Goal: Complete application form: Complete application form

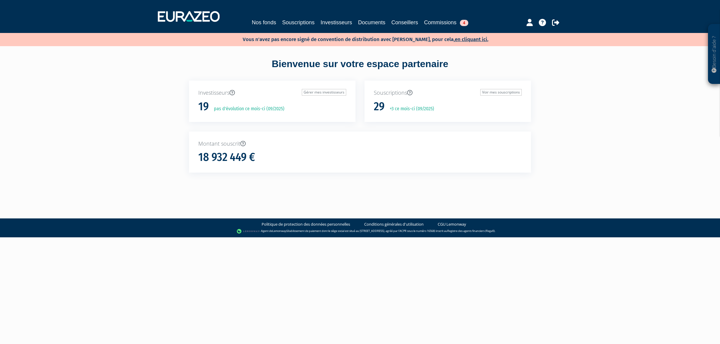
click at [460, 33] on div "Vous n'avez pas encore signé de convention de distribution avec Eurazeo, pour c…" at bounding box center [360, 39] width 720 height 13
click at [460, 41] on link "en cliquant ici." at bounding box center [472, 39] width 34 height 6
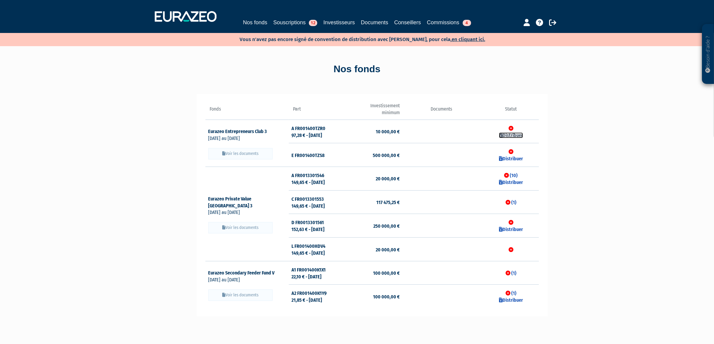
click at [511, 137] on link "Distribuer" at bounding box center [511, 136] width 24 height 6
checkbox input "true"
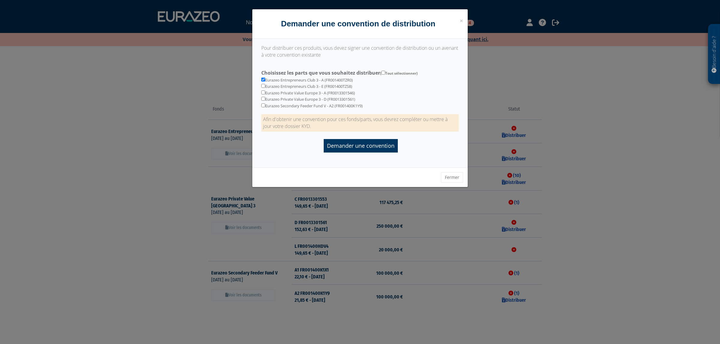
click at [271, 89] on div "Eurazeo Entrepreneurs Club 3 - A (FR001400TZR0) Eurazeo Entrepreneurs Club 3 - …" at bounding box center [360, 87] width 206 height 41
click at [266, 87] on div "Eurazeo Entrepreneurs Club 3 - A (FR001400TZR0) Eurazeo Entrepreneurs Club 3 - …" at bounding box center [360, 87] width 206 height 41
click at [259, 86] on div "Eurazeo Entrepreneurs Club 3 - A (FR001400TZR0) Eurazeo Entrepreneurs Club 3 - …" at bounding box center [360, 87] width 206 height 41
click at [262, 87] on input "checkbox" at bounding box center [263, 86] width 4 height 4
checkbox input "true"
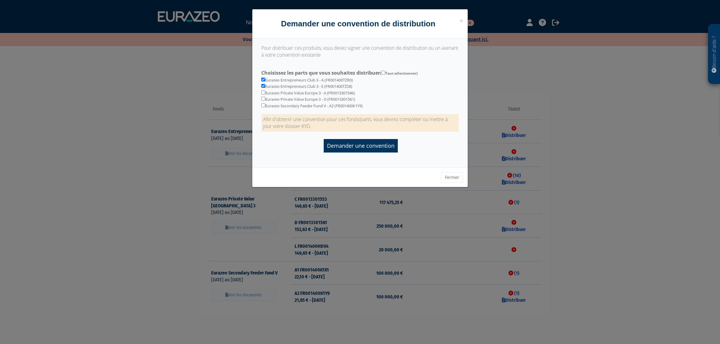
click at [265, 95] on div "Eurazeo Entrepreneurs Club 3 - A (FR001400TZR0) Eurazeo Entrepreneurs Club 3 - …" at bounding box center [360, 87] width 206 height 41
click at [265, 100] on input "checkbox" at bounding box center [263, 99] width 4 height 4
checkbox input "true"
click at [384, 74] on span "( Tout sélectionner)" at bounding box center [398, 73] width 37 height 5
click at [384, 74] on input "Choisissez les parts que vous souhaitez distribuer ( Tout sélectionner)" at bounding box center [383, 73] width 4 height 4
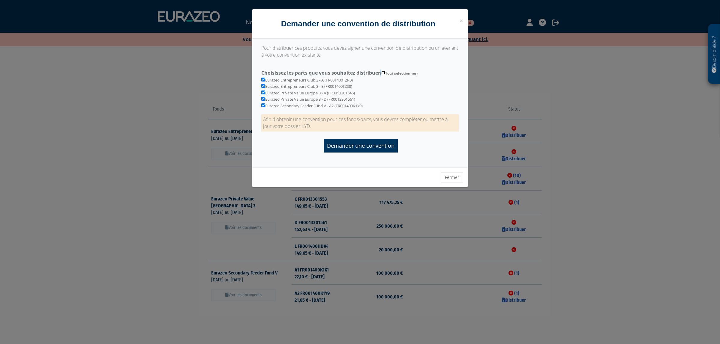
checkbox input "true"
click at [368, 144] on input "Demander une convention" at bounding box center [361, 145] width 74 height 13
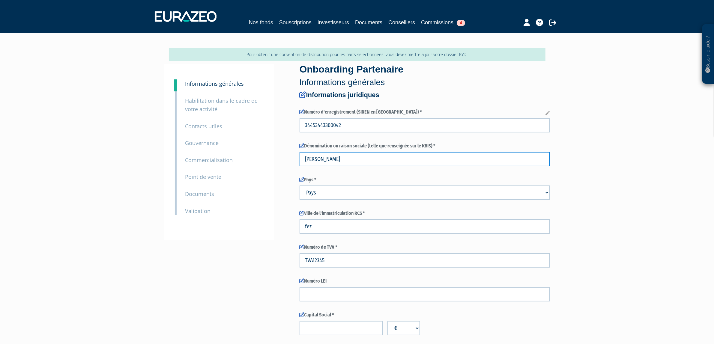
click at [361, 164] on input "[PERSON_NAME]" at bounding box center [425, 159] width 250 height 14
drag, startPoint x: 360, startPoint y: 157, endPoint x: 272, endPoint y: 149, distance: 88.9
click at [354, 166] on input "[PERSON_NAME]" at bounding box center [425, 159] width 250 height 14
drag, startPoint x: 354, startPoint y: 164, endPoint x: 280, endPoint y: 155, distance: 75.3
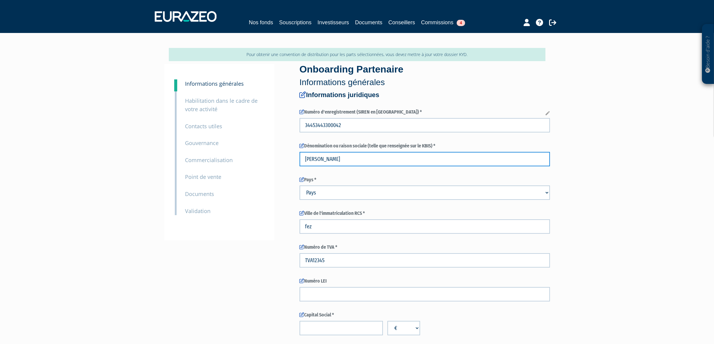
paste input "HART CAMILLE"
type input "HART CAMILLE"
drag, startPoint x: 349, startPoint y: 164, endPoint x: 296, endPoint y: 157, distance: 53.5
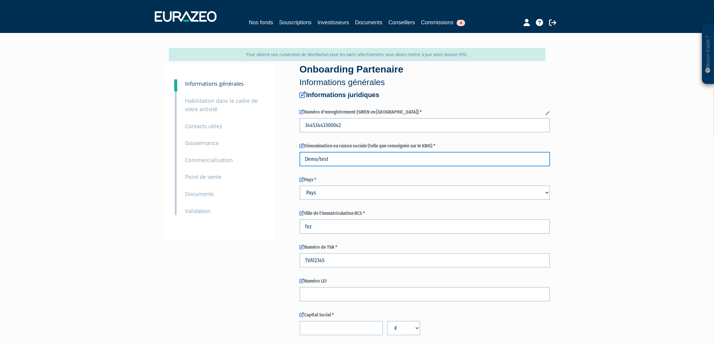
type input "Demo/test"
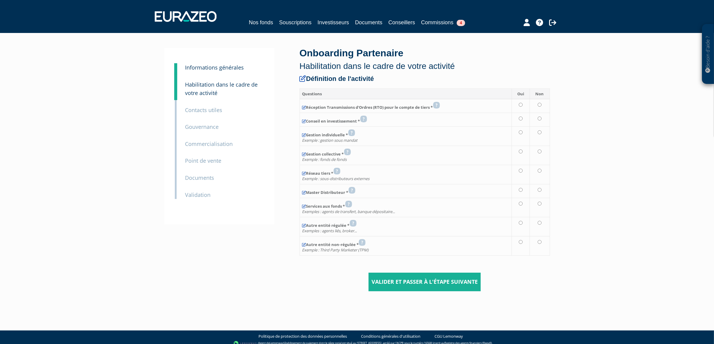
click at [215, 70] on small "Informations générales" at bounding box center [214, 67] width 59 height 7
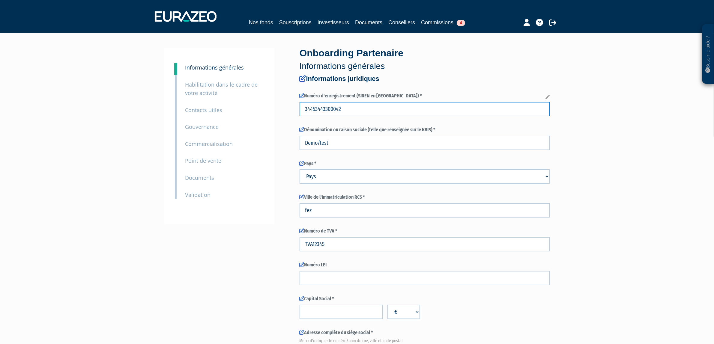
click at [364, 111] on input "34453443300042" at bounding box center [425, 109] width 250 height 14
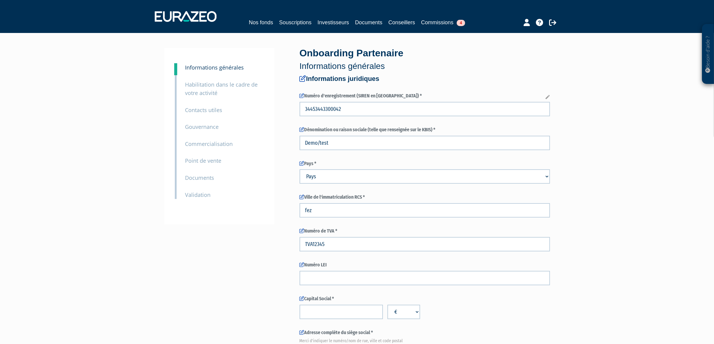
click at [433, 140] on input "HART CAMILLE" at bounding box center [425, 143] width 250 height 14
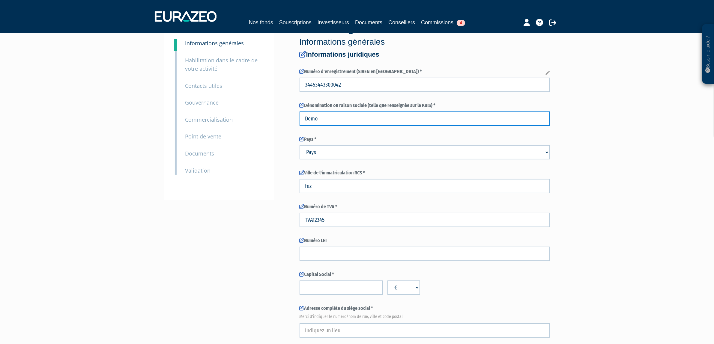
scroll to position [37, 0]
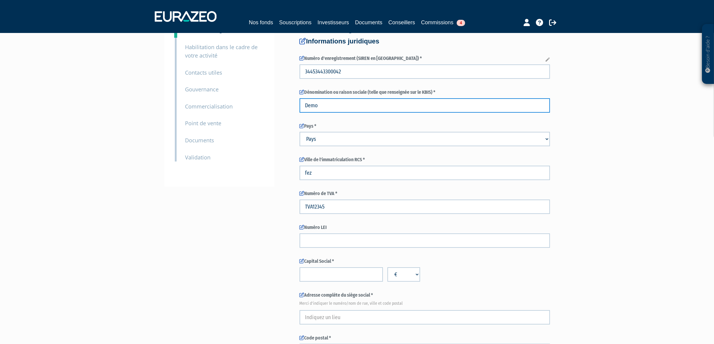
click at [342, 110] on input "Demo" at bounding box center [425, 105] width 250 height 14
type input "Demo/test"
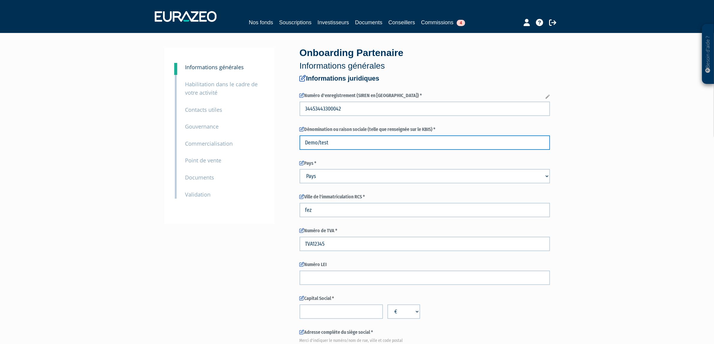
scroll to position [0, 0]
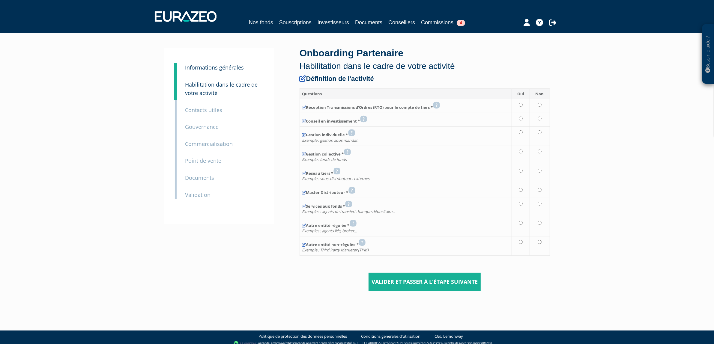
click at [197, 69] on small "Informations générales" at bounding box center [214, 67] width 59 height 7
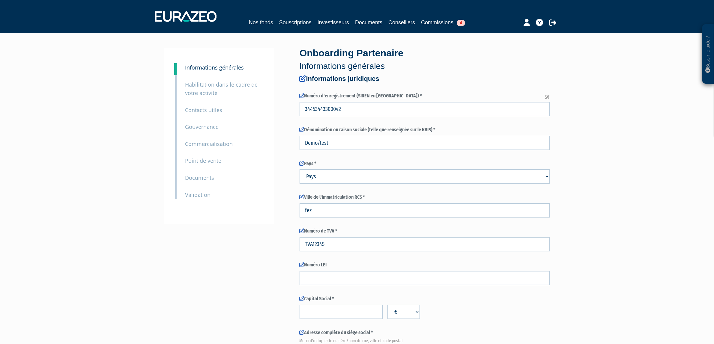
click at [376, 162] on label "Pays *" at bounding box center [425, 163] width 250 height 7
click at [372, 177] on select "Pays [GEOGRAPHIC_DATA] [GEOGRAPHIC_DATA] [GEOGRAPHIC_DATA] [GEOGRAPHIC_DATA] [G…" at bounding box center [425, 176] width 250 height 14
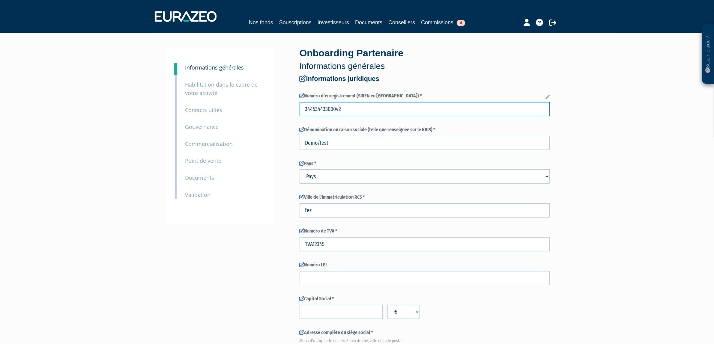
click at [401, 107] on input "34453443300042" at bounding box center [425, 109] width 250 height 14
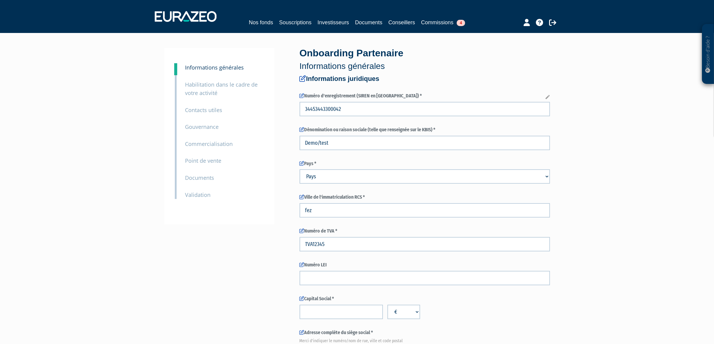
click at [376, 143] on input "[PERSON_NAME]" at bounding box center [425, 143] width 250 height 14
drag, startPoint x: 344, startPoint y: 143, endPoint x: 287, endPoint y: 146, distance: 57.1
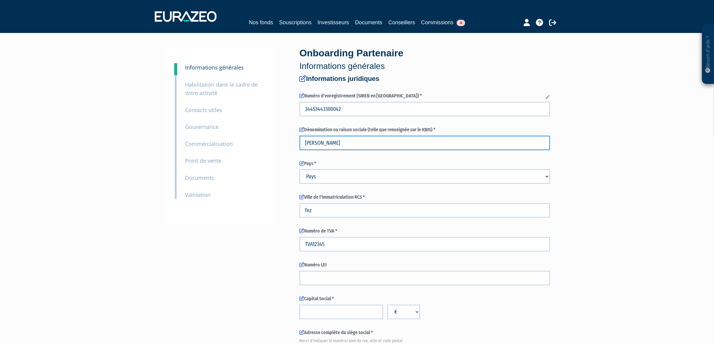
click at [472, 168] on div "Pays * Pays Afghanistan Afrique du Sud Albanie Algérie Allemagne" at bounding box center [425, 172] width 250 height 24
click at [437, 164] on label "Pays *" at bounding box center [425, 163] width 250 height 7
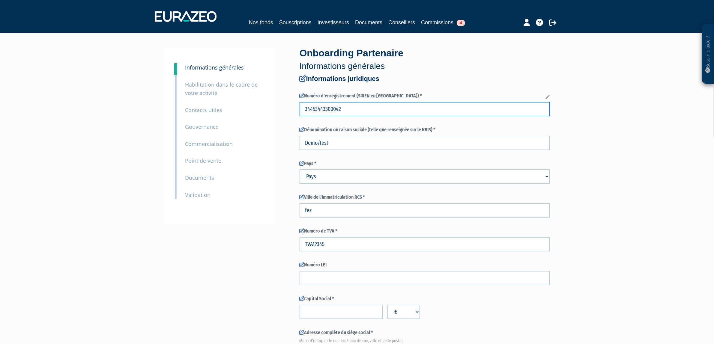
click at [508, 106] on input "34453443300042" at bounding box center [425, 109] width 250 height 14
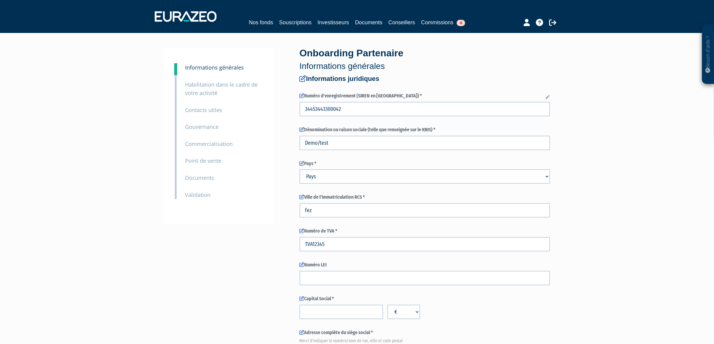
type input "HART CAMILLE"
click at [371, 174] on select "Pays Afghanistan Afrique du Sud Albanie Algérie Allemagne Andorre" at bounding box center [425, 176] width 250 height 14
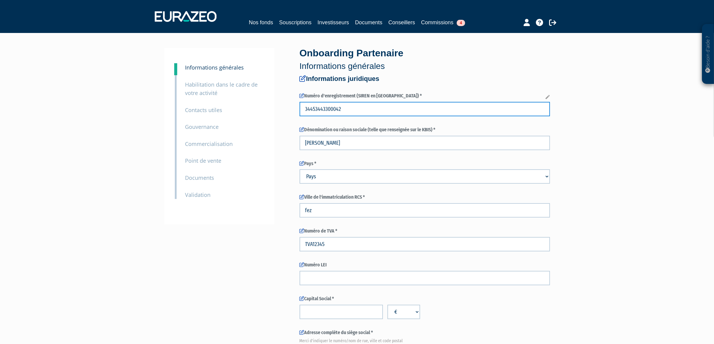
click at [348, 106] on input "34453443300042" at bounding box center [425, 109] width 250 height 14
drag, startPoint x: 353, startPoint y: 111, endPoint x: 299, endPoint y: 119, distance: 54.9
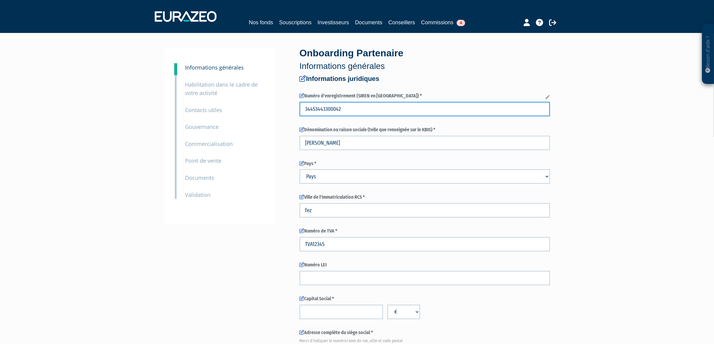
drag, startPoint x: 380, startPoint y: 104, endPoint x: 371, endPoint y: 104, distance: 9.0
click at [376, 104] on input "34453443300042" at bounding box center [425, 109] width 250 height 14
drag, startPoint x: 342, startPoint y: 110, endPoint x: 283, endPoint y: 109, distance: 59.1
type input "12345678912345"
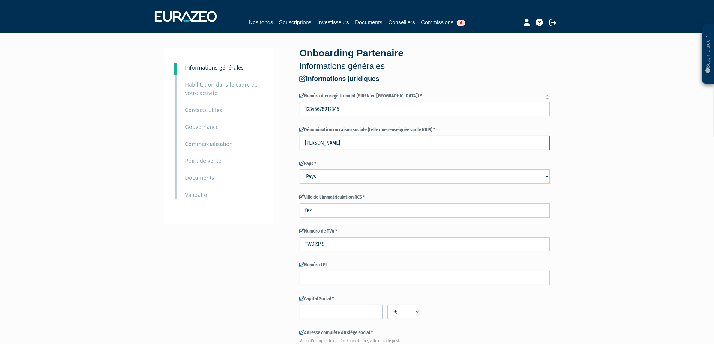
drag, startPoint x: 358, startPoint y: 145, endPoint x: 264, endPoint y: 146, distance: 93.3
click at [384, 100] on div "Numéro d'enregistrement (SIREN en France) *" at bounding box center [425, 105] width 250 height 24
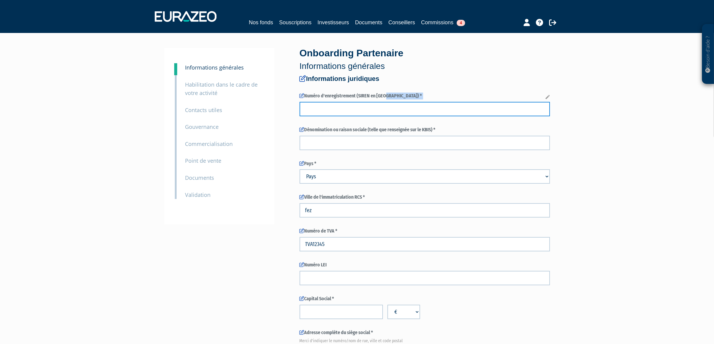
click at [380, 113] on input "text" at bounding box center [425, 109] width 250 height 14
type input "12345678912345"
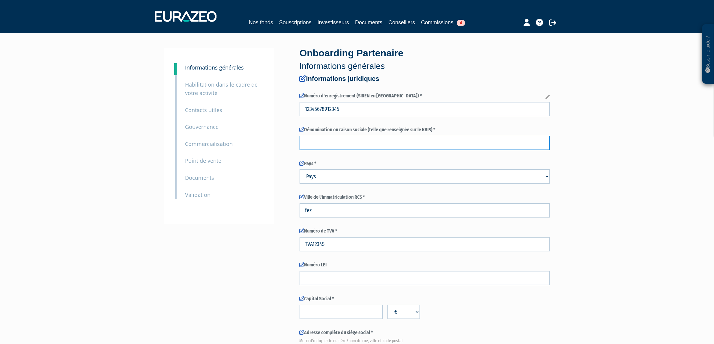
click at [339, 149] on input "text" at bounding box center [425, 143] width 250 height 14
type input "Demo/test"
click at [345, 179] on select "Pays Afghanistan Afrique du Sud Albanie Algérie Allemagne Andorre" at bounding box center [425, 176] width 250 height 14
select select "75"
click at [300, 169] on select "Pays Afghanistan Afrique du Sud Albanie Algérie Allemagne Andorre" at bounding box center [425, 176] width 250 height 14
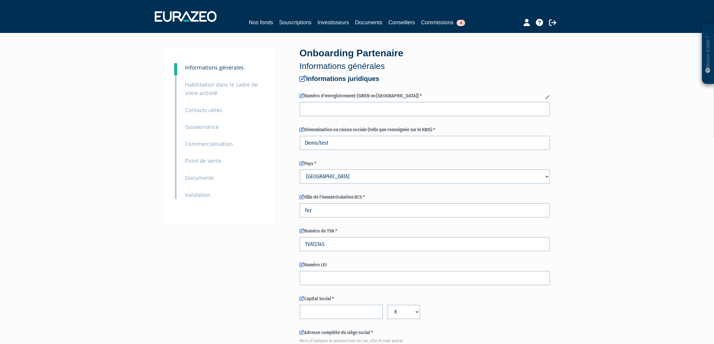
click at [324, 130] on label "Dénomination ou raison sociale (telle que renseignée sur le KBIS) *" at bounding box center [425, 130] width 250 height 7
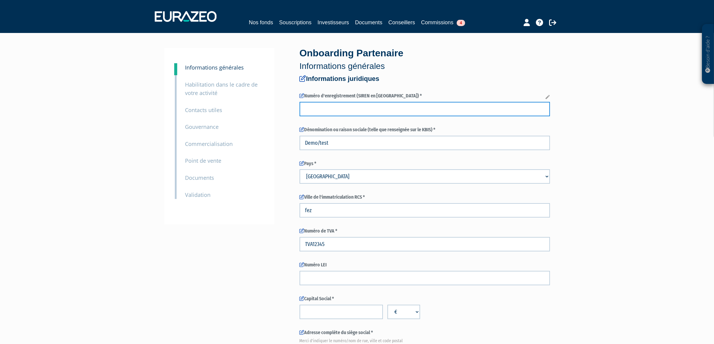
click at [370, 115] on input "text" at bounding box center [425, 109] width 250 height 14
type input "34453443300042"
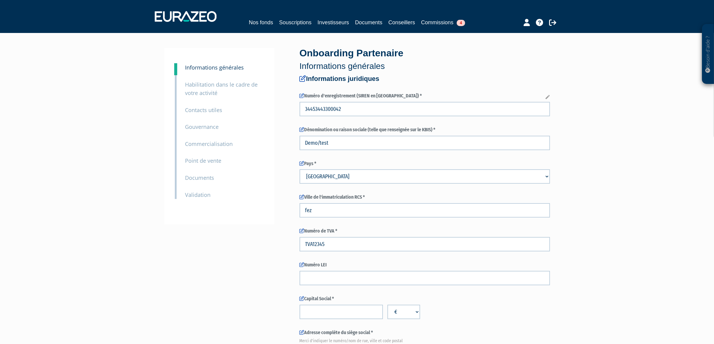
type input "HART CAMILLE"
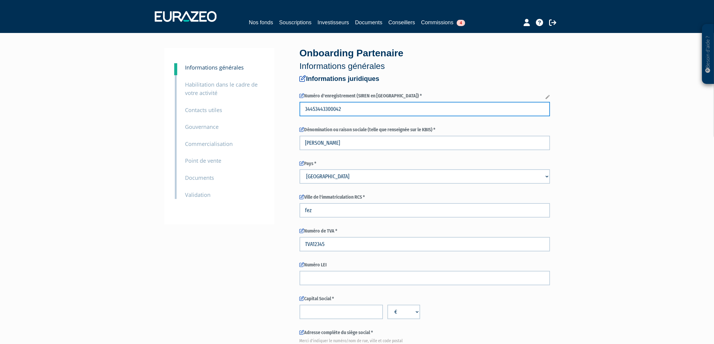
drag, startPoint x: 342, startPoint y: 108, endPoint x: 263, endPoint y: 97, distance: 79.7
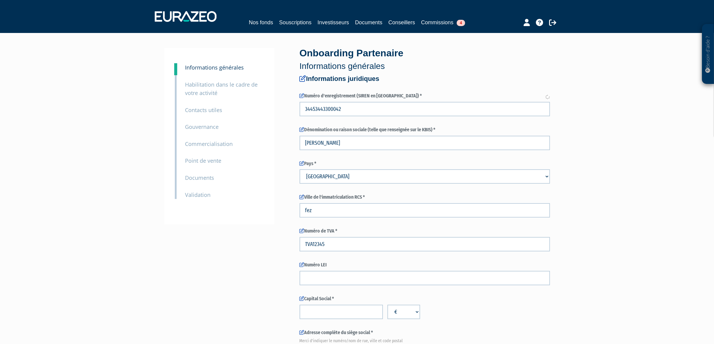
drag, startPoint x: 354, startPoint y: 101, endPoint x: 353, endPoint y: 112, distance: 10.5
click at [354, 105] on div "Numéro d'enregistrement (SIREN en France) * 34453443300042" at bounding box center [425, 105] width 250 height 24
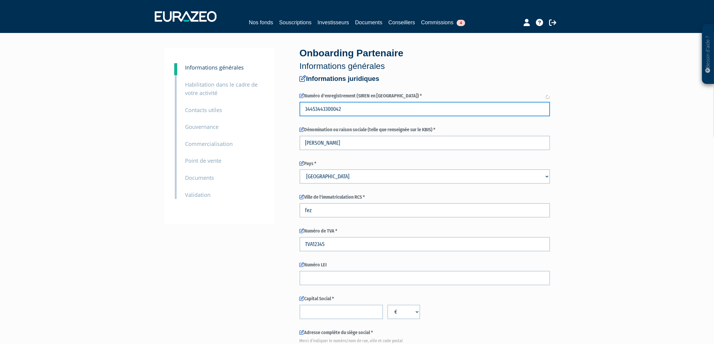
click at [353, 112] on input "34453443300042" at bounding box center [425, 109] width 250 height 14
drag, startPoint x: 307, startPoint y: 111, endPoint x: 280, endPoint y: 107, distance: 26.7
type input "2"
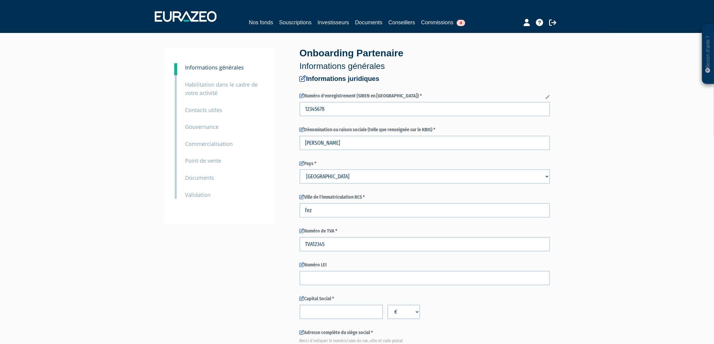
drag, startPoint x: 456, startPoint y: 117, endPoint x: 439, endPoint y: 117, distance: 17.4
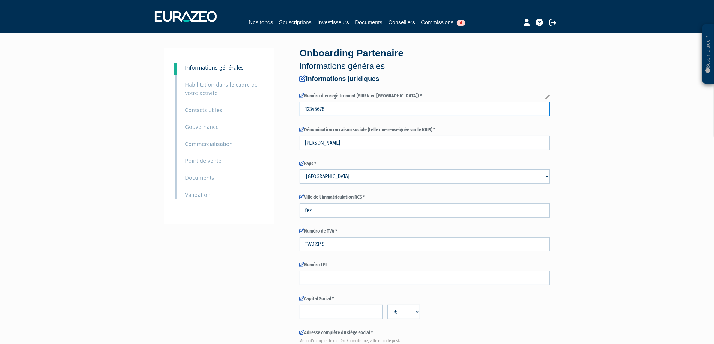
drag, startPoint x: 367, startPoint y: 114, endPoint x: 361, endPoint y: 110, distance: 8.1
click at [367, 114] on input "12345678" at bounding box center [425, 109] width 250 height 14
type input "123456789"
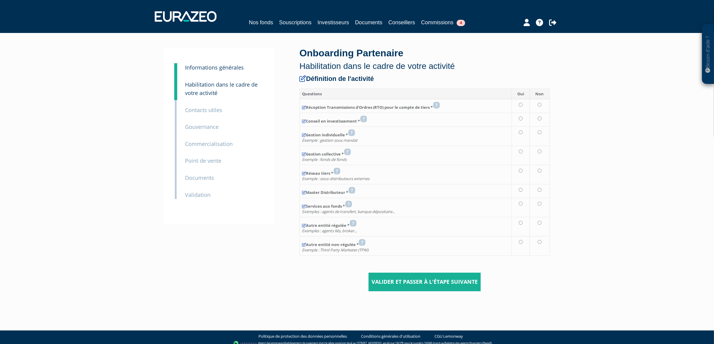
click at [206, 68] on small "Informations générales" at bounding box center [214, 67] width 59 height 7
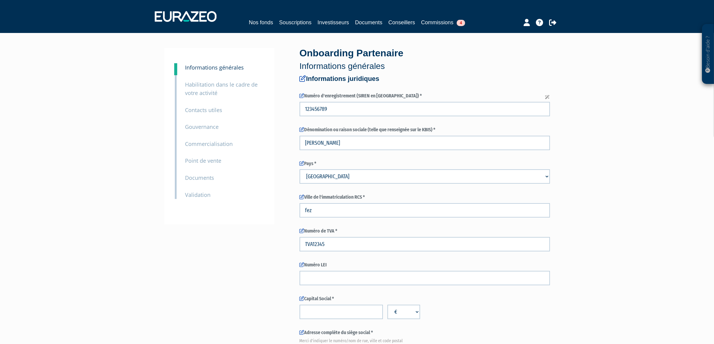
drag, startPoint x: 351, startPoint y: 149, endPoint x: 286, endPoint y: 141, distance: 66.1
type input "Demo/test"
click at [220, 194] on div "10 Validation" at bounding box center [225, 190] width 88 height 17
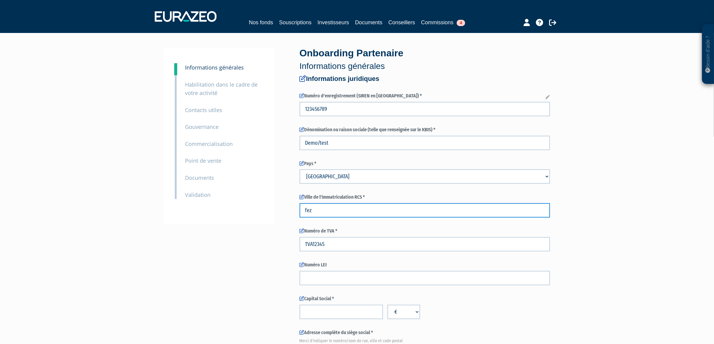
click at [328, 208] on input "fez" at bounding box center [425, 210] width 250 height 14
drag, startPoint x: 322, startPoint y: 211, endPoint x: 308, endPoint y: 212, distance: 13.5
click at [300, 209] on input "fez" at bounding box center [425, 210] width 250 height 14
type input "Paris"
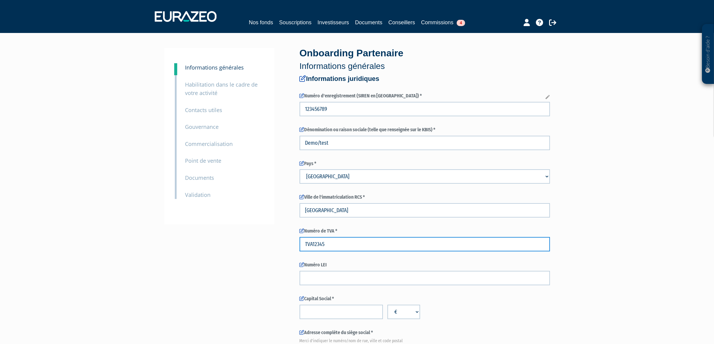
click at [331, 248] on input "TVA12345" at bounding box center [425, 244] width 250 height 14
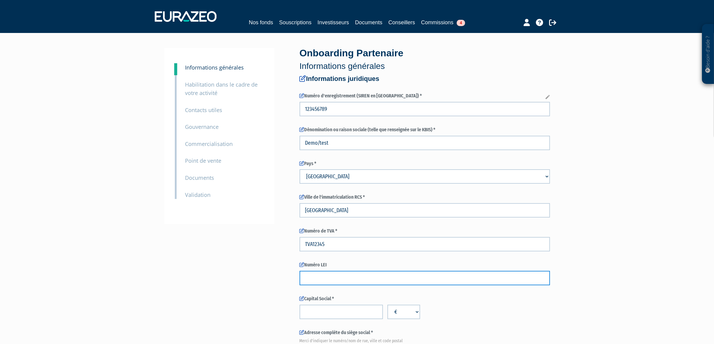
click at [325, 279] on input "text" at bounding box center [425, 278] width 250 height 14
paste input "TESTLEI0000000000001"
type input "TESTLEI0000000000001"
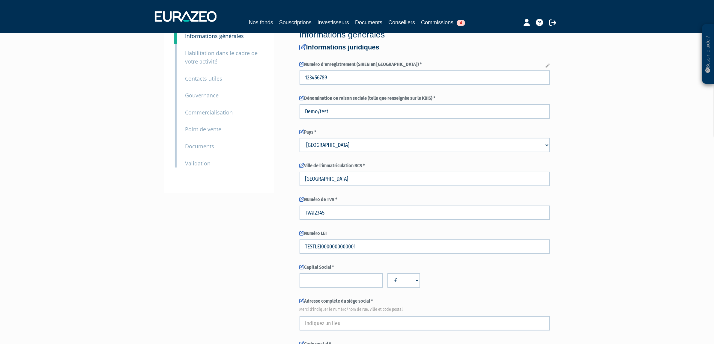
scroll to position [75, 0]
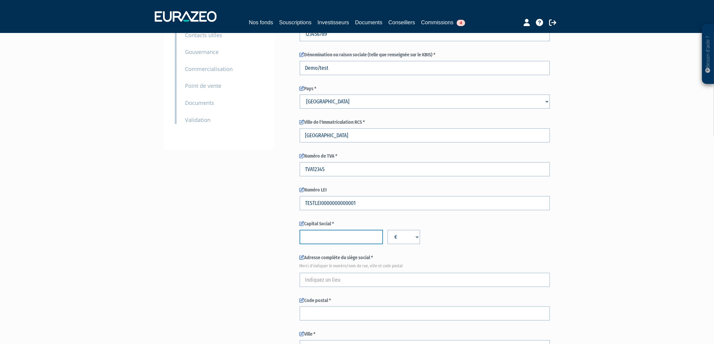
click at [335, 238] on input "number" at bounding box center [341, 237] width 83 height 14
type input "1000"
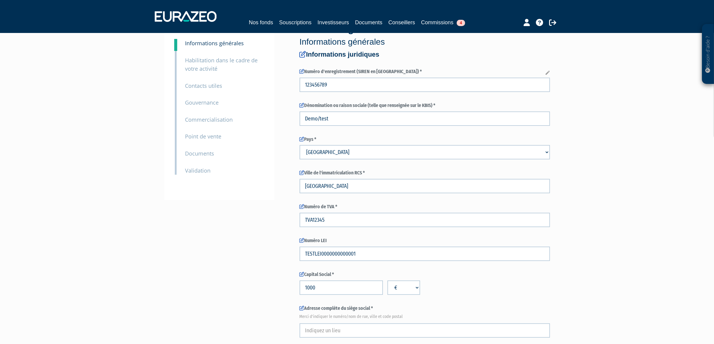
scroll to position [112, 0]
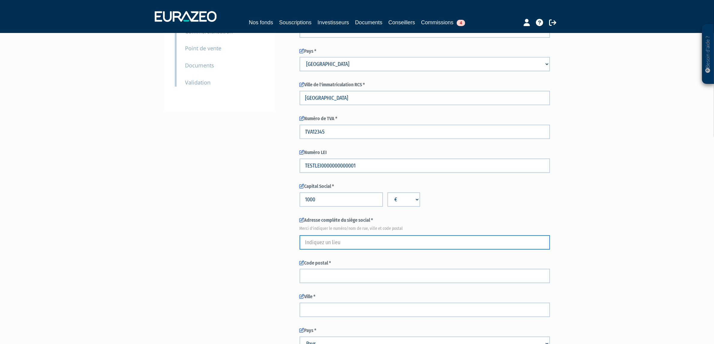
click at [304, 237] on input "text" at bounding box center [425, 242] width 250 height 14
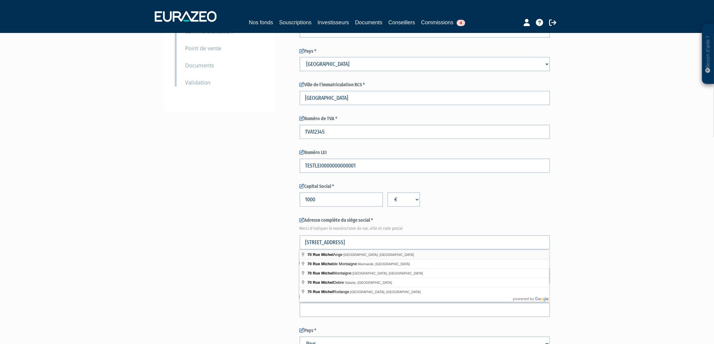
type input "70 Rue Michel Ange, Paris, France"
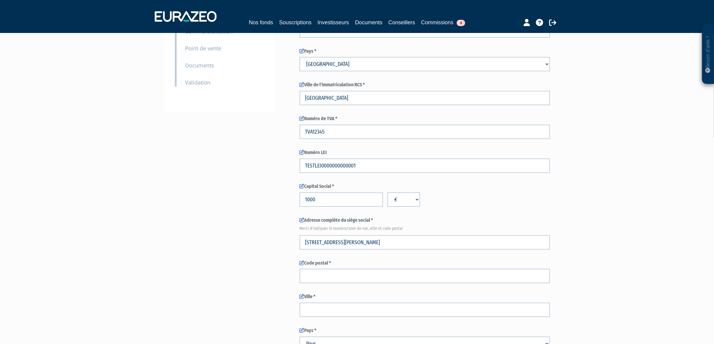
type input "Paris"
select select "75"
type input "75016"
type input "70 Rue Michel Ange"
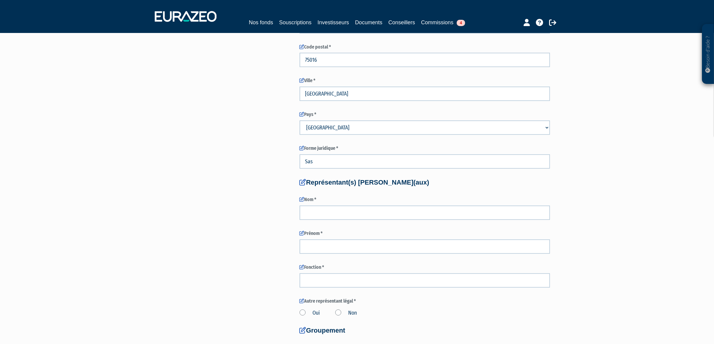
scroll to position [329, 0]
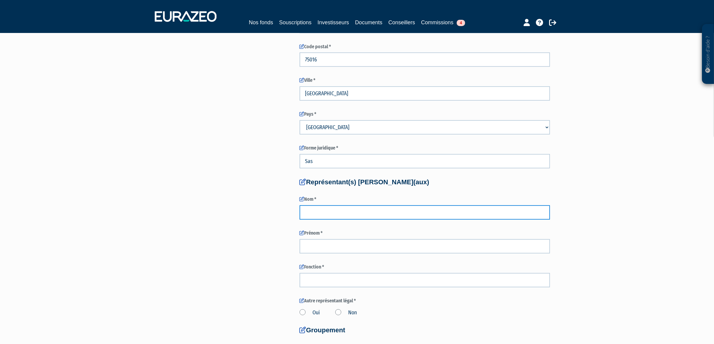
click at [360, 214] on input "text" at bounding box center [425, 212] width 250 height 14
type input "Defle"
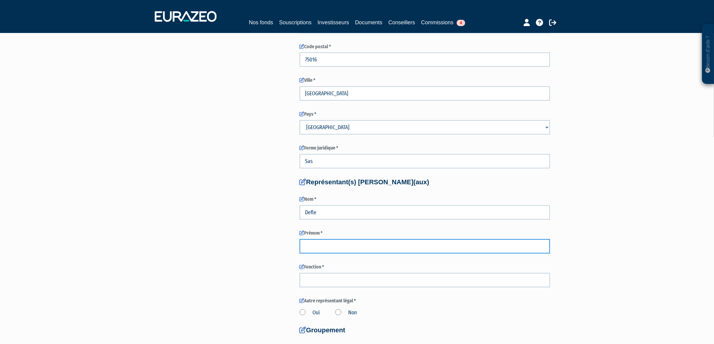
click at [335, 250] on input "text" at bounding box center [425, 246] width 250 height 14
type input "[PERSON_NAME]"
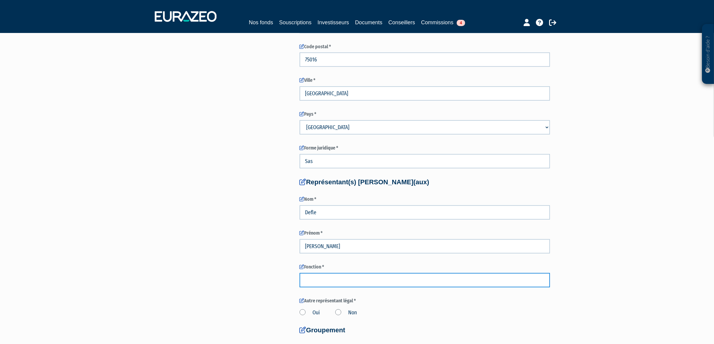
click at [329, 281] on input "text" at bounding box center [425, 280] width 250 height 14
type input "Directeur Général"
click at [300, 313] on label "Oui" at bounding box center [310, 313] width 21 height 8
click at [0, 0] on input "Oui" at bounding box center [0, 0] width 0 height 0
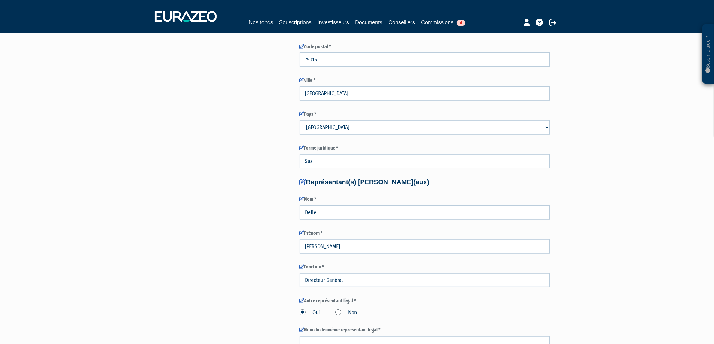
click at [340, 314] on label "Non" at bounding box center [346, 313] width 22 height 8
click at [0, 0] on input "Non" at bounding box center [0, 0] width 0 height 0
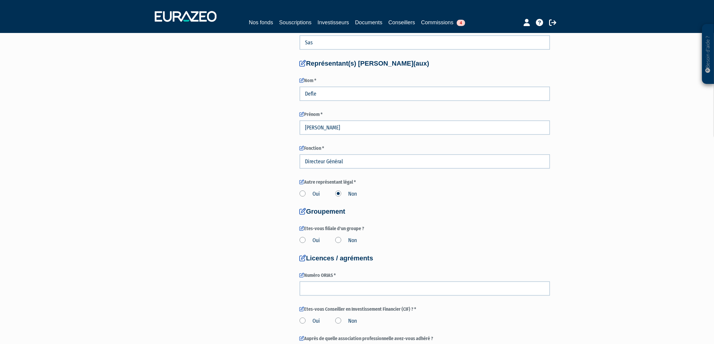
scroll to position [452, 0]
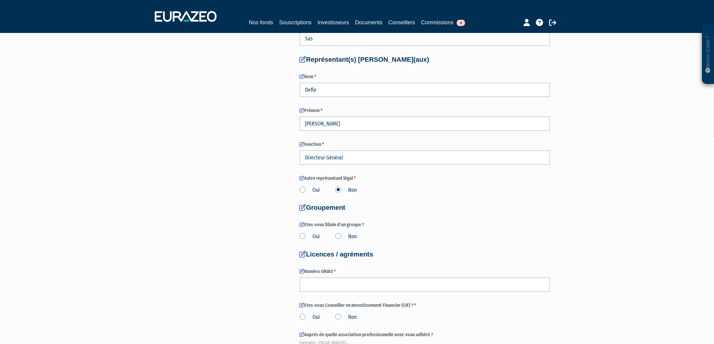
click at [342, 239] on label "Non" at bounding box center [346, 237] width 22 height 8
click at [0, 0] on input "Non" at bounding box center [0, 0] width 0 height 0
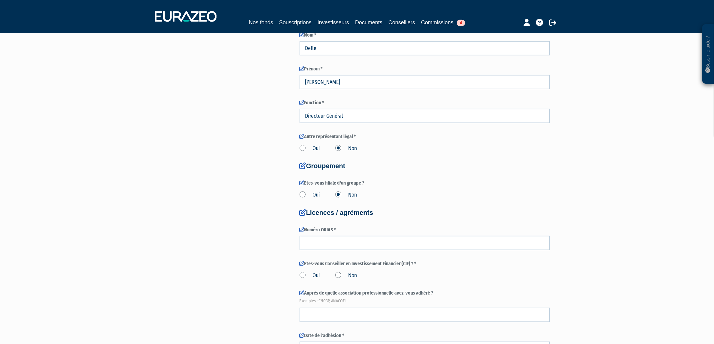
scroll to position [494, 0]
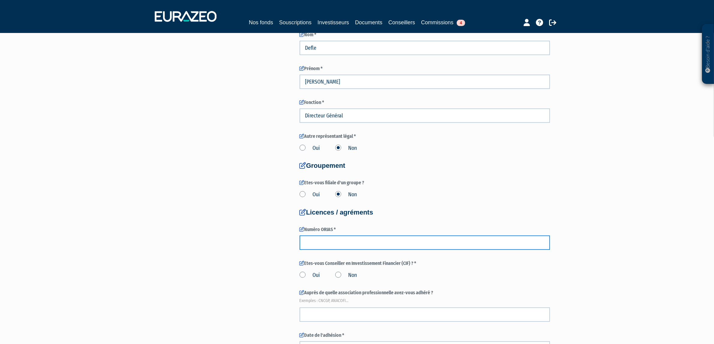
click at [335, 242] on input "number" at bounding box center [425, 243] width 250 height 14
click at [349, 245] on input "number" at bounding box center [425, 243] width 250 height 14
paste input "21000000"
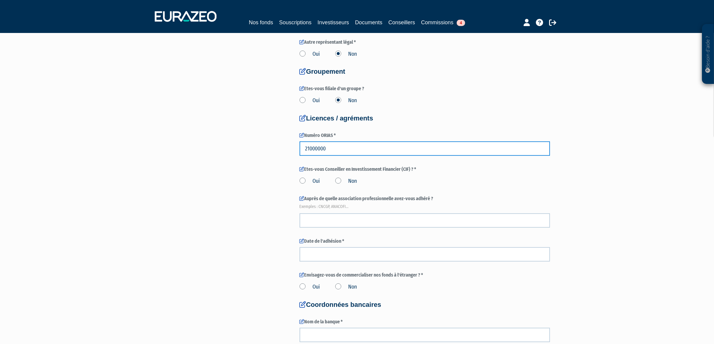
scroll to position [606, 0]
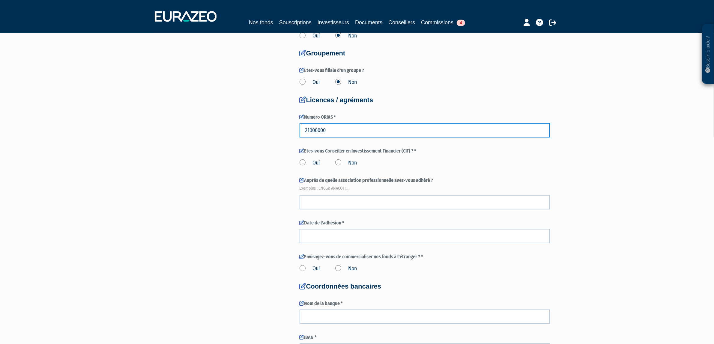
type input "21000000"
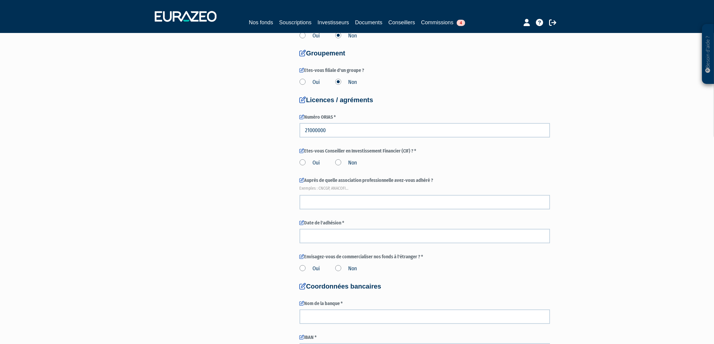
drag, startPoint x: 292, startPoint y: 163, endPoint x: 308, endPoint y: 166, distance: 16.2
click at [301, 161] on label "Oui" at bounding box center [310, 163] width 21 height 8
click at [0, 0] on input "Oui" at bounding box center [0, 0] width 0 height 0
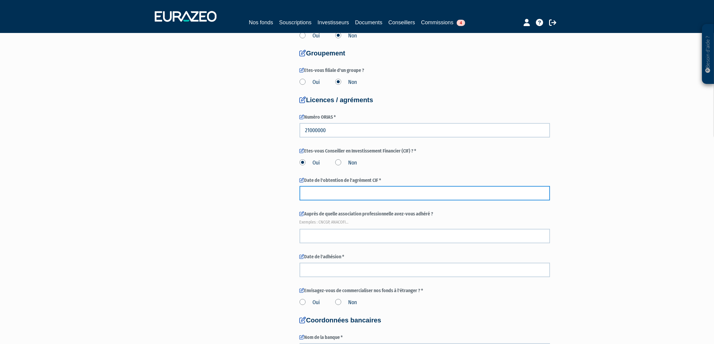
click at [321, 190] on input at bounding box center [425, 193] width 250 height 14
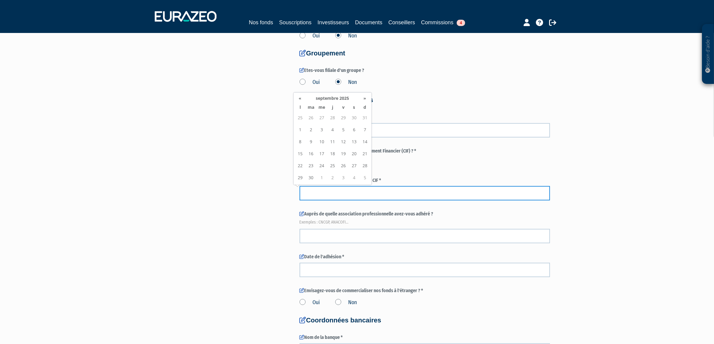
type input "24/07/2024"
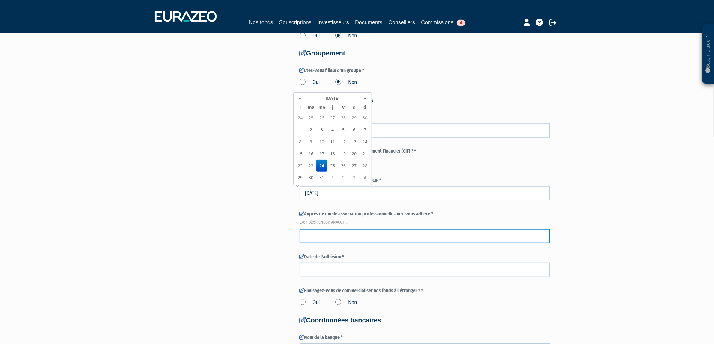
click at [341, 238] on input "text" at bounding box center [425, 236] width 250 height 14
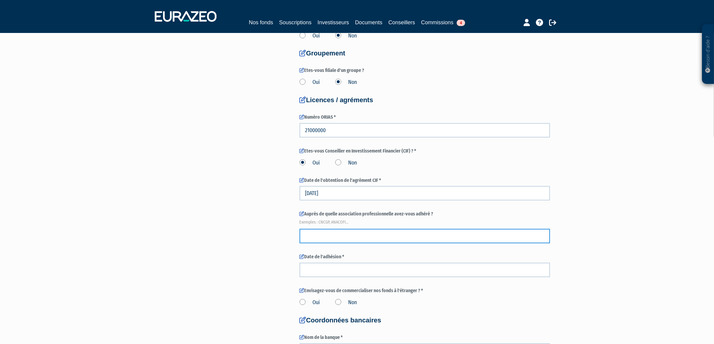
type input "CNCGP"
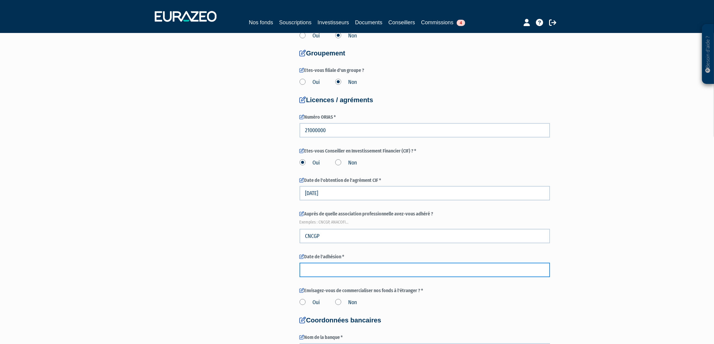
click at [337, 266] on input at bounding box center [425, 270] width 250 height 14
type input "04/10/2024"
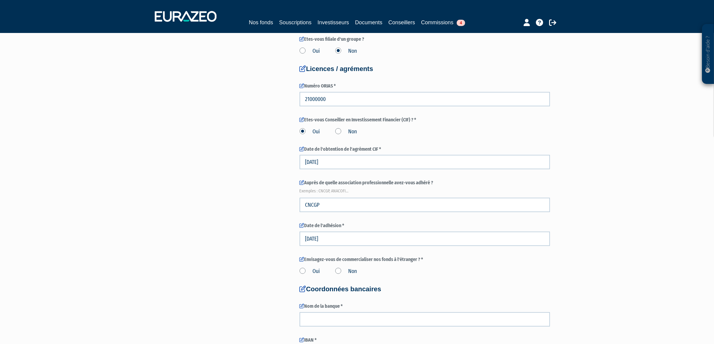
scroll to position [638, 0]
drag, startPoint x: 337, startPoint y: 272, endPoint x: 340, endPoint y: 272, distance: 3.3
click at [338, 272] on label "Non" at bounding box center [346, 272] width 22 height 8
click at [0, 0] on input "Non" at bounding box center [0, 0] width 0 height 0
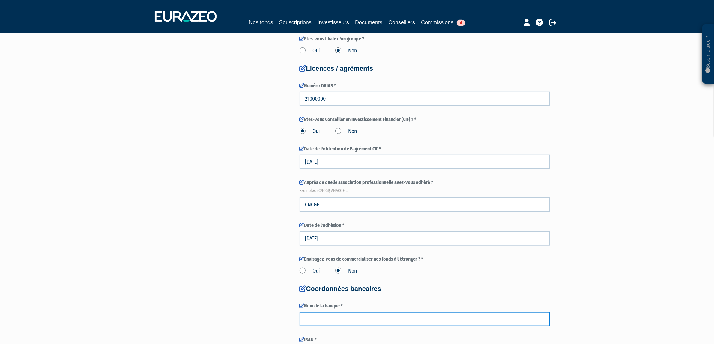
click at [338, 316] on input "text" at bounding box center [425, 319] width 250 height 14
type input "Société Générale"
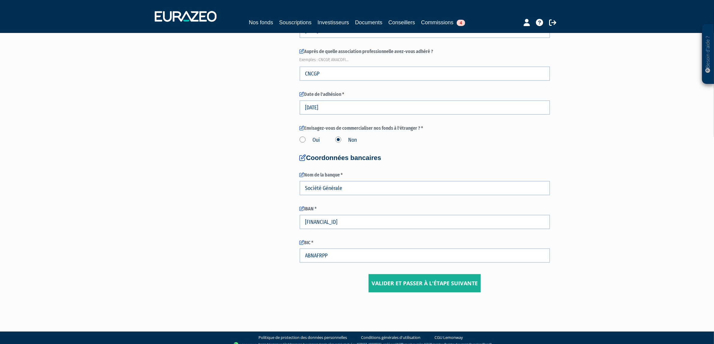
scroll to position [775, 0]
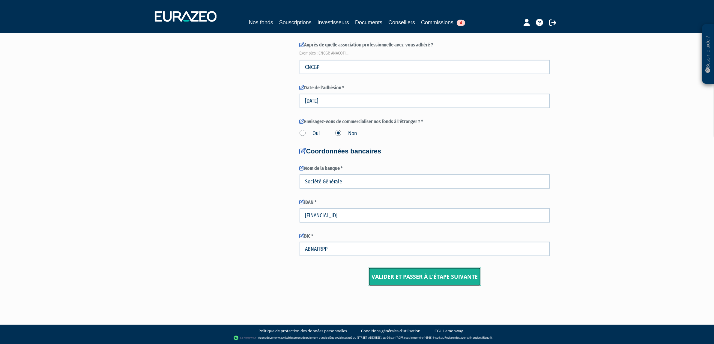
click at [458, 283] on input "Valider et passer à l'étape suivante" at bounding box center [425, 277] width 112 height 19
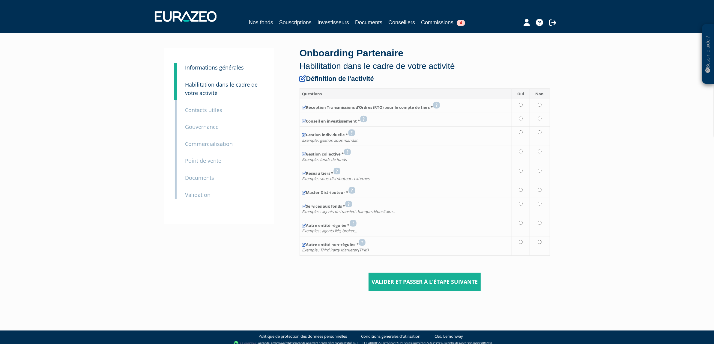
click at [524, 108] on td at bounding box center [521, 106] width 18 height 14
radio input "true"
click at [521, 121] on td at bounding box center [521, 120] width 18 height 14
radio input "true"
click at [520, 138] on td at bounding box center [521, 136] width 18 height 19
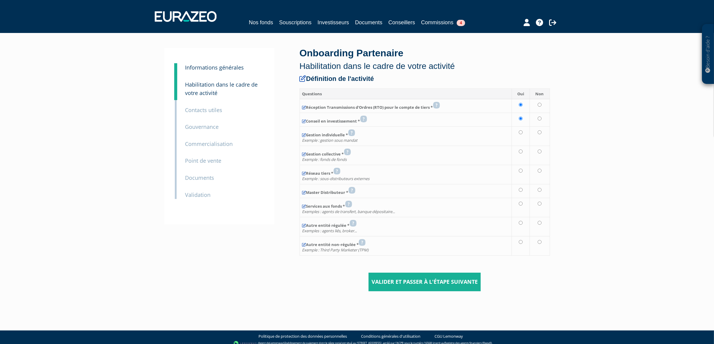
radio input "true"
click at [521, 155] on td at bounding box center [521, 155] width 18 height 19
radio input "true"
click at [522, 170] on input "radio" at bounding box center [521, 171] width 4 height 4
radio input "true"
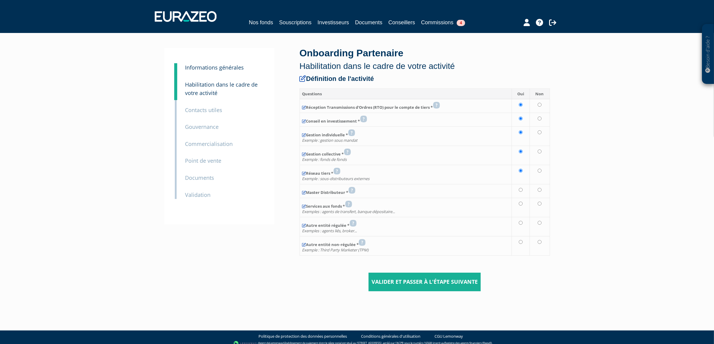
click at [523, 185] on tbody "Réception Transmissions d'Ordres (RTO) pour le compte de tiers * Conseil en inv…" at bounding box center [425, 177] width 250 height 156
click at [524, 211] on td at bounding box center [521, 207] width 18 height 19
radio input "true"
click at [521, 183] on td at bounding box center [521, 174] width 18 height 19
click at [522, 190] on input "radio" at bounding box center [521, 190] width 4 height 4
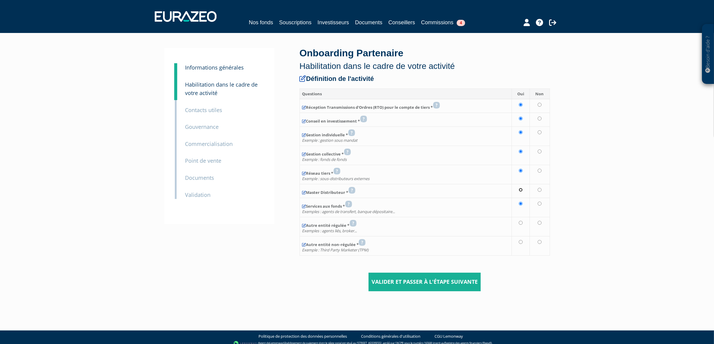
radio input "true"
click at [521, 223] on input "radio" at bounding box center [521, 223] width 4 height 4
radio input "true"
click at [520, 235] on td at bounding box center [521, 226] width 18 height 19
click at [521, 240] on td at bounding box center [521, 245] width 18 height 19
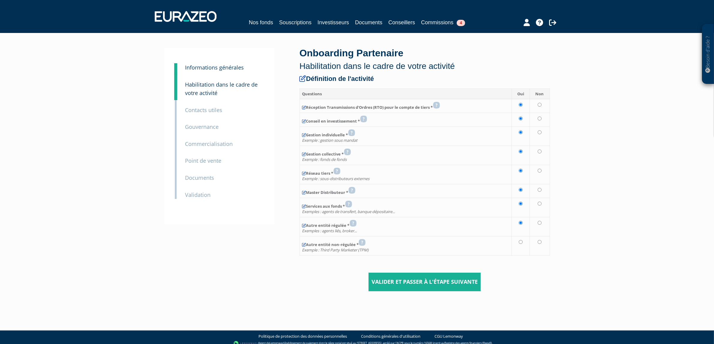
radio input "true"
click at [414, 277] on input "Valider et passer à l'étape suivante" at bounding box center [425, 282] width 112 height 19
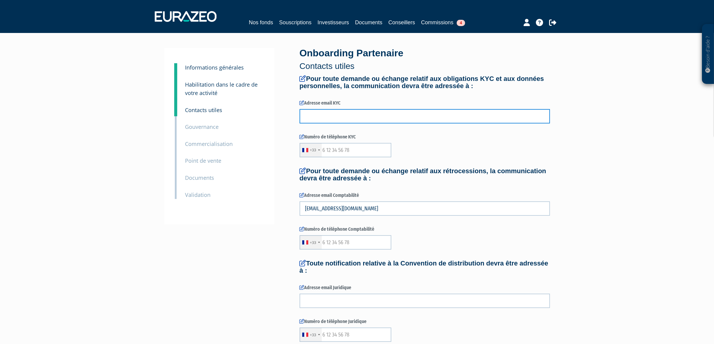
click at [347, 116] on input "text" at bounding box center [425, 116] width 250 height 14
type input "[EMAIL_ADDRESS][DOMAIN_NAME]"
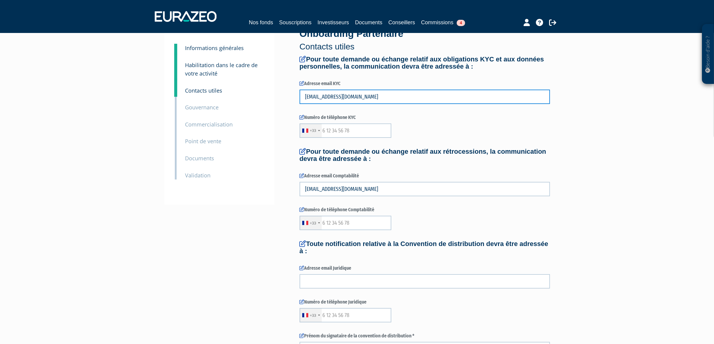
scroll to position [37, 0]
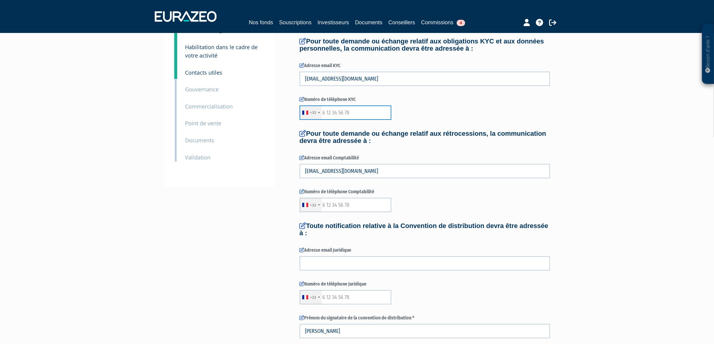
click at [348, 110] on input "text" at bounding box center [346, 113] width 92 height 14
click at [236, 55] on p "Habilitation dans le cadre de votre activité" at bounding box center [224, 51] width 79 height 17
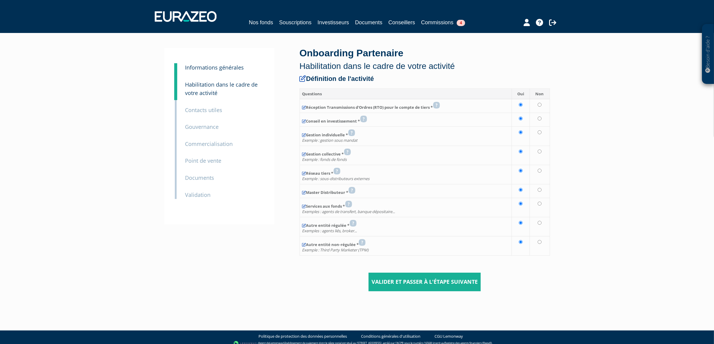
click at [209, 109] on small "Contacts utiles" at bounding box center [203, 109] width 37 height 7
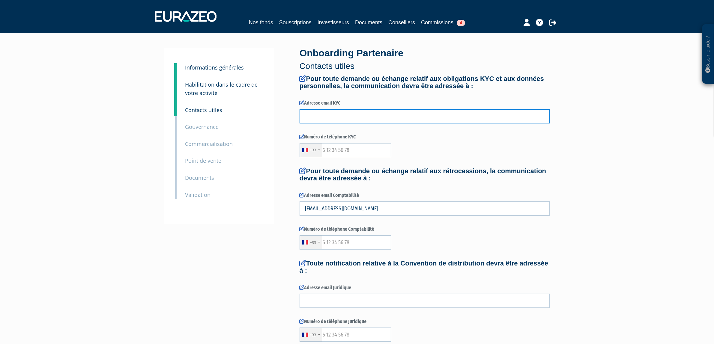
click at [361, 115] on input "text" at bounding box center [425, 116] width 250 height 14
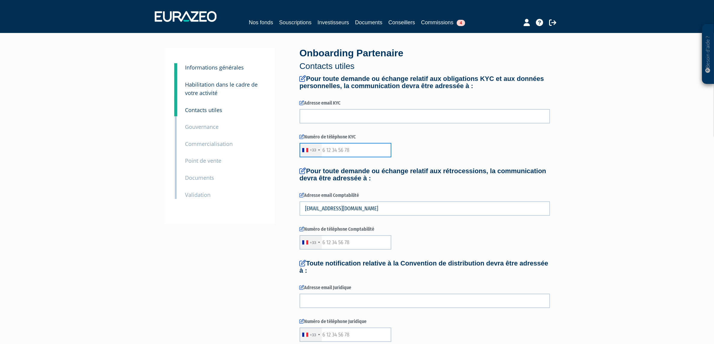
click at [344, 154] on input "text" at bounding box center [346, 150] width 92 height 14
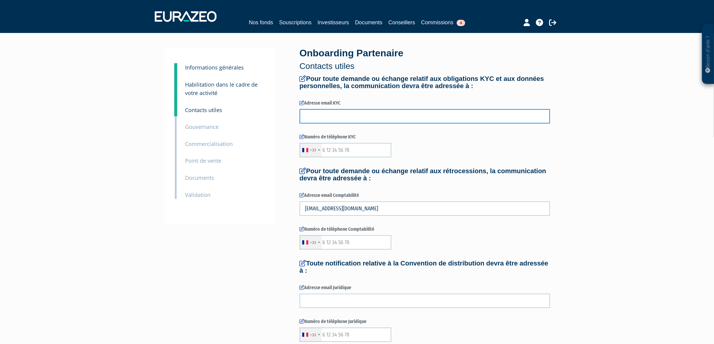
click at [339, 113] on input "text" at bounding box center [425, 116] width 250 height 14
type input "[EMAIL_ADDRESS][DOMAIN_NAME]"
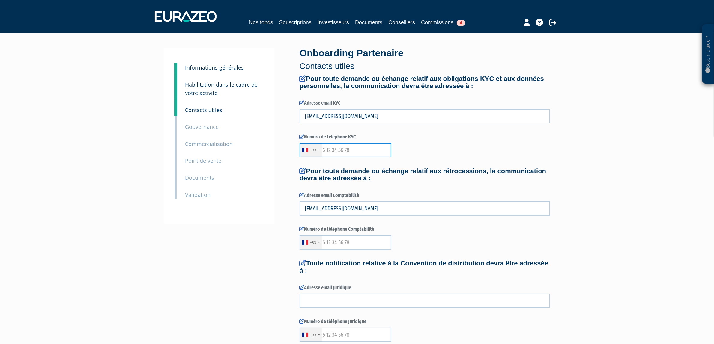
click at [348, 151] on input "text" at bounding box center [346, 150] width 92 height 14
type input "612345678"
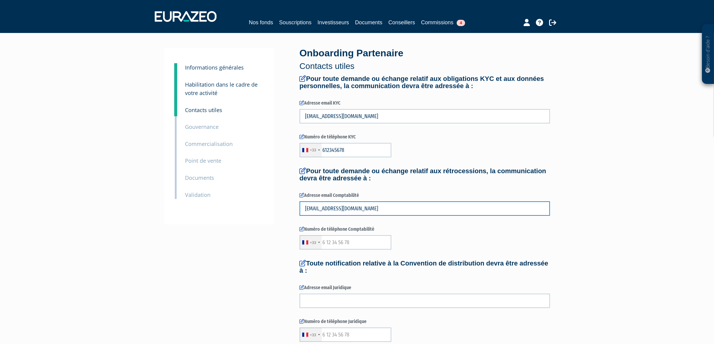
drag, startPoint x: 369, startPoint y: 205, endPoint x: 334, endPoint y: 207, distance: 34.8
click at [341, 207] on input "[EMAIL_ADDRESS][DOMAIN_NAME]" at bounding box center [425, 209] width 250 height 14
click at [413, 213] on input "[EMAIL_ADDRESS][DOMAIN_NAME]" at bounding box center [425, 209] width 250 height 14
drag, startPoint x: 379, startPoint y: 214, endPoint x: 294, endPoint y: 212, distance: 84.6
click at [294, 212] on div "3 Informations générales 4 Habilitation dans le cadre de votre activité 5 Conta…" at bounding box center [357, 277] width 377 height 459
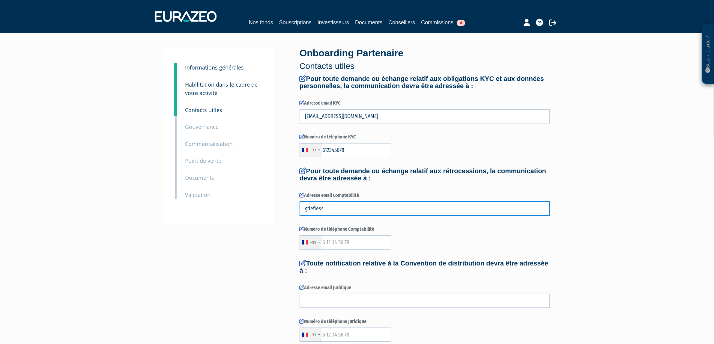
type input "[EMAIL_ADDRESS][DOMAIN_NAME]"
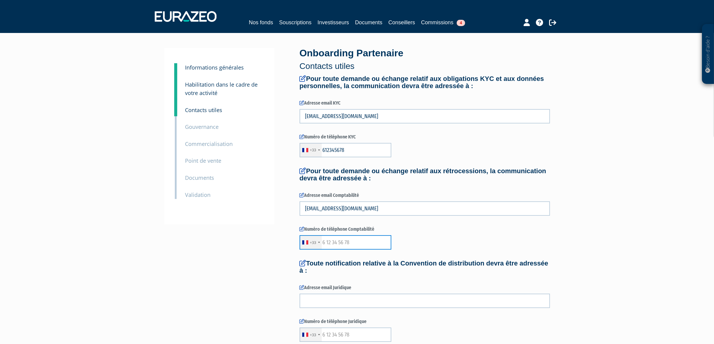
click at [340, 247] on input "text" at bounding box center [346, 242] width 92 height 14
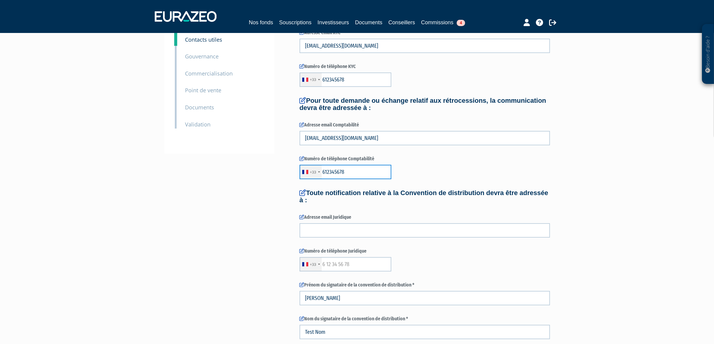
scroll to position [75, 0]
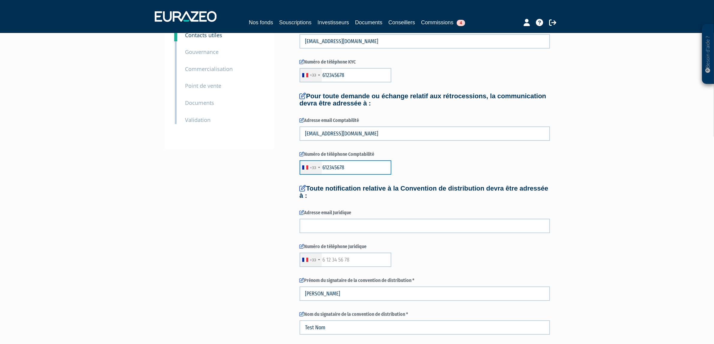
type input "612345678"
click at [356, 235] on form "Pour toute demande ou échange relatif aux obligations KYC et aux données person…" at bounding box center [425, 216] width 250 height 432
click at [349, 227] on input "text" at bounding box center [425, 226] width 250 height 14
type input "gdeflesselles@eurazeo.com"
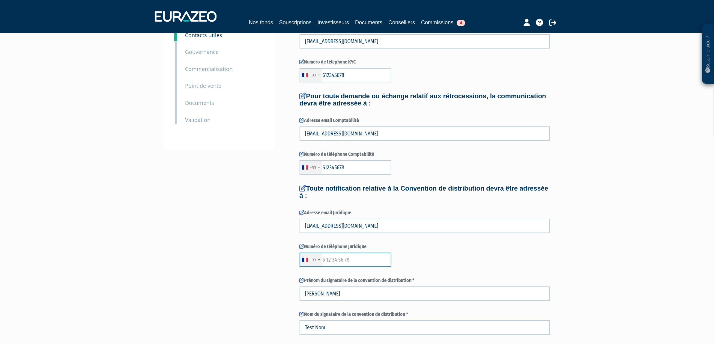
click at [350, 257] on input "text" at bounding box center [346, 260] width 92 height 14
type input "612345678"
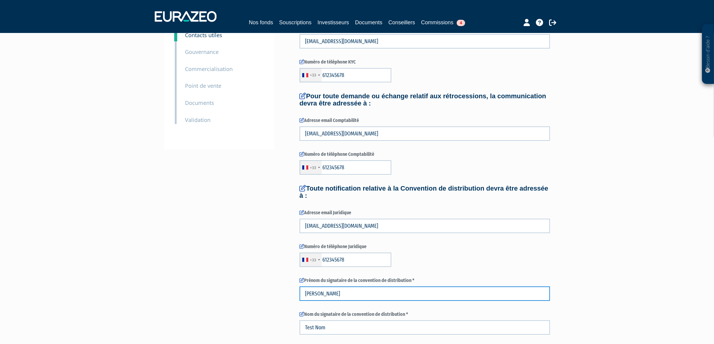
drag, startPoint x: 329, startPoint y: 292, endPoint x: 272, endPoint y: 289, distance: 57.1
click at [272, 289] on div "3 Informations générales 4 Habilitation dans le cadre de votre activité 5 Conta…" at bounding box center [357, 202] width 377 height 459
type input "Guillaume"
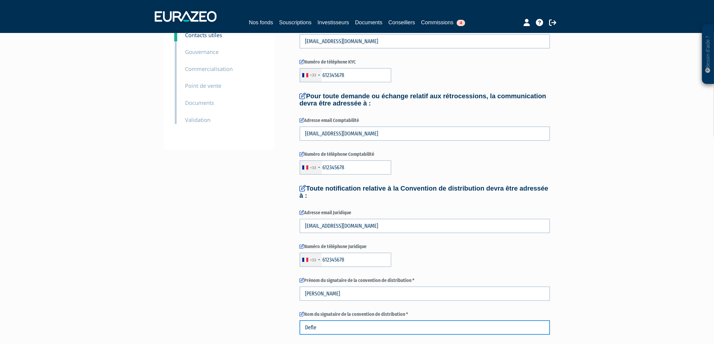
type input "Defle"
click at [273, 289] on div "3 Informations générales 4 Habilitation dans le cadre de votre activité 5 Conta…" at bounding box center [357, 202] width 377 height 459
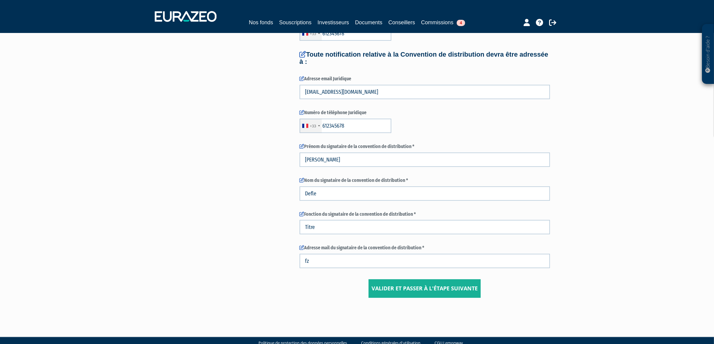
scroll to position [221, 0]
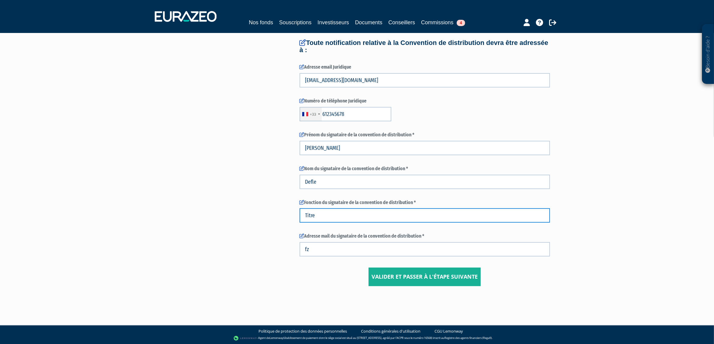
drag, startPoint x: 341, startPoint y: 214, endPoint x: 269, endPoint y: 216, distance: 72.0
click at [269, 216] on div "3 Informations générales 4 Habilitation dans le cadre de votre activité 5 Conta…" at bounding box center [357, 56] width 377 height 459
type input "directeur général"
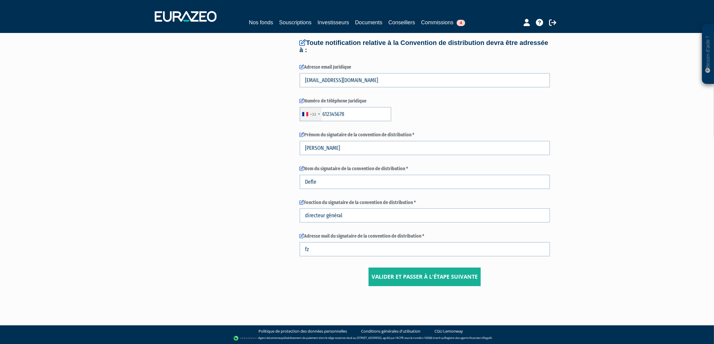
click at [341, 257] on form "Pour toute demande ou échange relatif aux obligations KYC et aux données person…" at bounding box center [425, 71] width 250 height 432
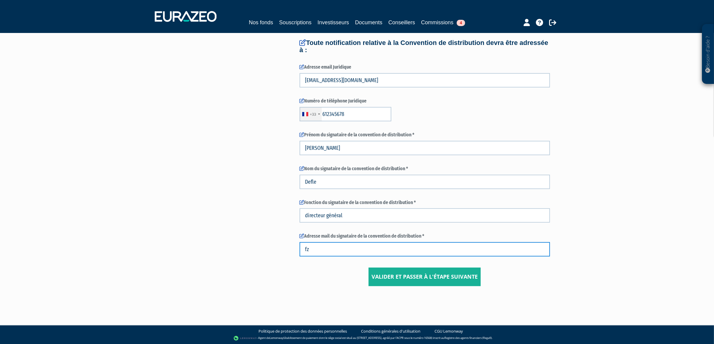
click at [337, 250] on input "fz" at bounding box center [425, 249] width 250 height 14
drag, startPoint x: 327, startPoint y: 251, endPoint x: 278, endPoint y: 246, distance: 49.2
click at [278, 246] on div "3 Informations générales 4 Habilitation dans le cadre de votre activité 5 Conta…" at bounding box center [357, 56] width 377 height 459
type input "gdeflesselles@eurazeo.com"
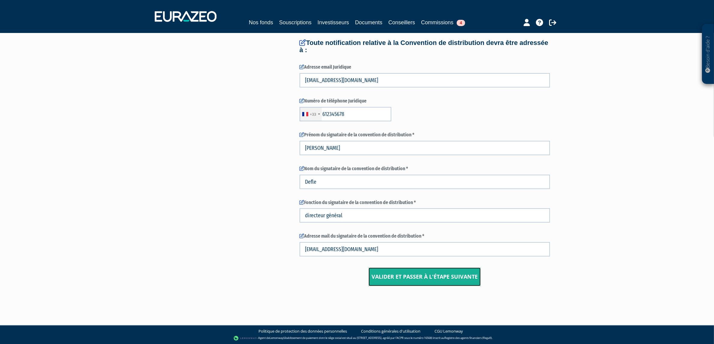
click at [417, 270] on input "Valider et passer à l'étape suivante" at bounding box center [425, 277] width 112 height 19
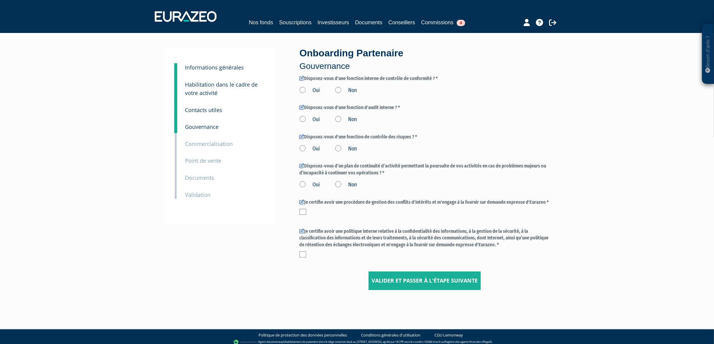
click at [305, 91] on label "Oui" at bounding box center [310, 91] width 21 height 8
click at [0, 0] on input "Oui" at bounding box center [0, 0] width 0 height 0
click at [336, 85] on div "Oui Non" at bounding box center [425, 90] width 250 height 10
click at [305, 118] on label "Oui" at bounding box center [310, 120] width 21 height 8
click at [0, 0] on input "Oui" at bounding box center [0, 0] width 0 height 0
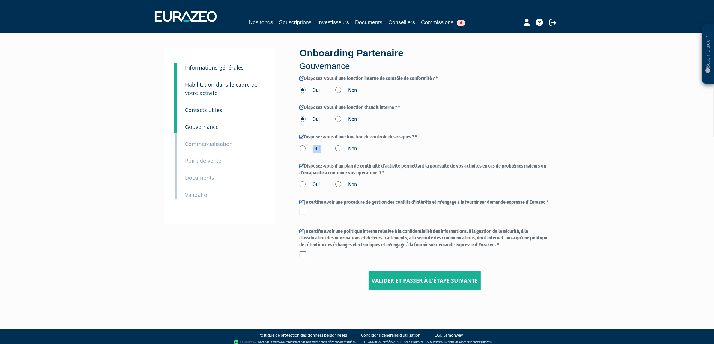
click at [301, 147] on label "Oui" at bounding box center [310, 149] width 21 height 8
click at [304, 151] on label "Oui" at bounding box center [310, 149] width 21 height 8
click at [0, 0] on input "Oui" at bounding box center [0, 0] width 0 height 0
click at [303, 184] on label "Oui" at bounding box center [310, 185] width 21 height 8
click at [0, 0] on input "Oui" at bounding box center [0, 0] width 0 height 0
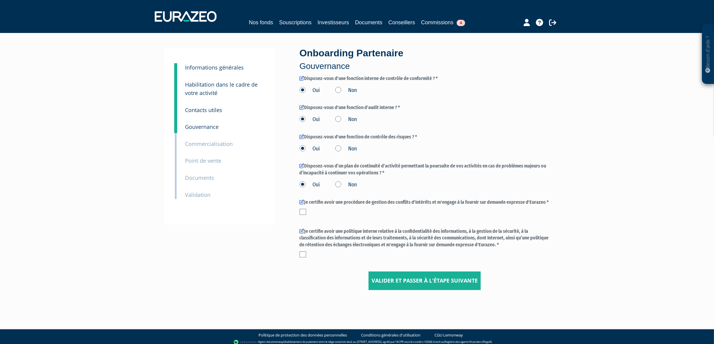
drag, startPoint x: 303, startPoint y: 187, endPoint x: 306, endPoint y: 192, distance: 6.2
click at [304, 187] on label "Oui" at bounding box center [310, 185] width 21 height 8
click at [0, 0] on input "Oui" at bounding box center [0, 0] width 0 height 0
click at [306, 210] on label at bounding box center [303, 212] width 7 height 6
click at [0, 0] on input "checkbox" at bounding box center [0, 0] width 0 height 0
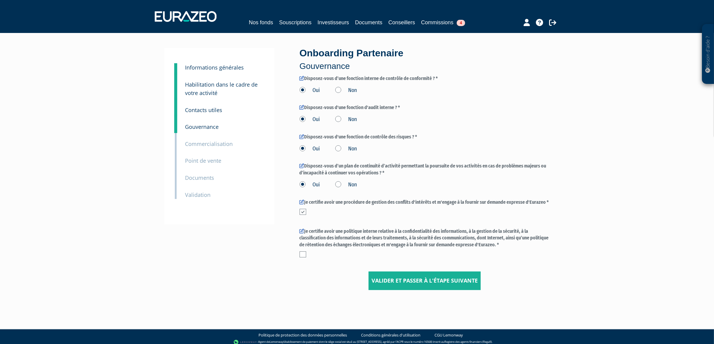
click at [307, 256] on div at bounding box center [425, 255] width 250 height 6
click at [303, 256] on label at bounding box center [303, 255] width 7 height 6
click at [0, 0] on input "checkbox" at bounding box center [0, 0] width 0 height 0
drag, startPoint x: 489, startPoint y: 286, endPoint x: 475, endPoint y: 285, distance: 13.5
click at [489, 286] on center "Valider et passer à l'étape suivante" at bounding box center [425, 281] width 250 height 19
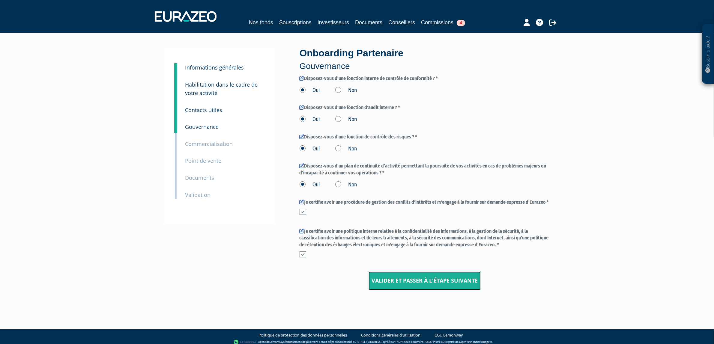
click at [472, 285] on input "Valider et passer à l'étape suivante" at bounding box center [425, 281] width 112 height 19
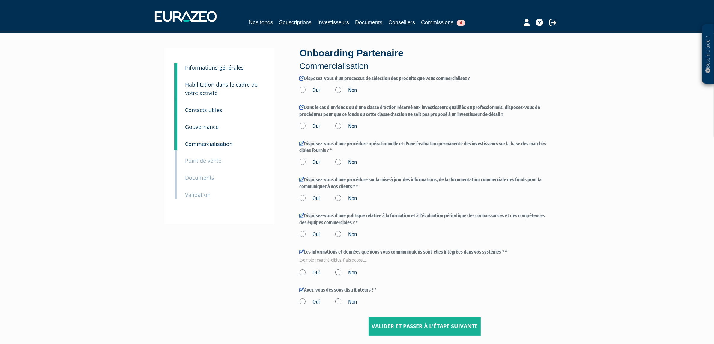
click at [311, 94] on form "Disposez‐vous d'un processus de sélection des produits que vous commercialisez …" at bounding box center [425, 205] width 250 height 261
click at [308, 127] on label "Oui" at bounding box center [310, 127] width 21 height 8
click at [0, 0] on input "Oui" at bounding box center [0, 0] width 0 height 0
click at [306, 85] on div "Oui Non" at bounding box center [425, 90] width 250 height 10
click at [305, 91] on label "Oui" at bounding box center [310, 91] width 21 height 8
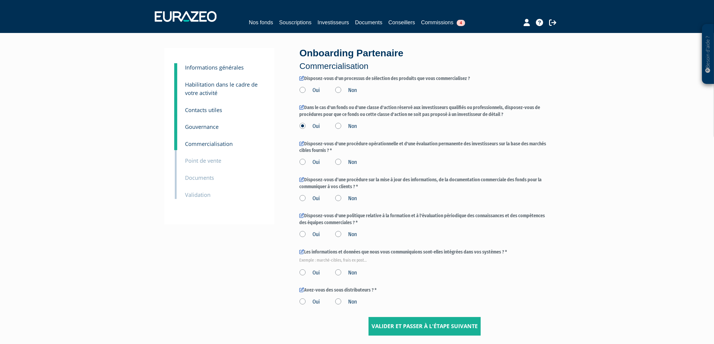
click at [0, 0] on input "Oui" at bounding box center [0, 0] width 0 height 0
click at [308, 166] on label "Oui" at bounding box center [310, 163] width 21 height 8
click at [0, 0] on input "Oui" at bounding box center [0, 0] width 0 height 0
click at [303, 197] on label "Oui" at bounding box center [310, 199] width 21 height 8
click at [0, 0] on input "Oui" at bounding box center [0, 0] width 0 height 0
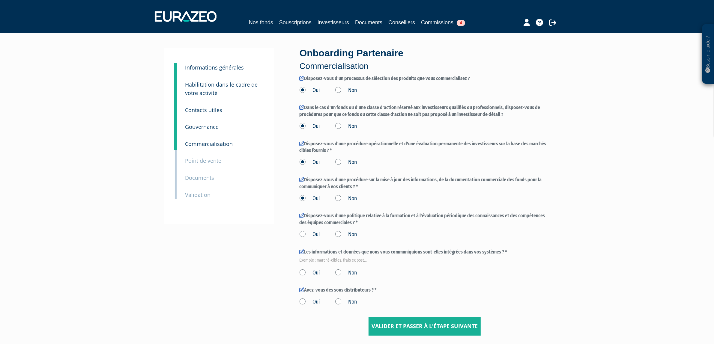
click at [306, 234] on label "Oui" at bounding box center [310, 235] width 21 height 8
click at [0, 0] on input "Oui" at bounding box center [0, 0] width 0 height 0
click at [301, 272] on label "Oui" at bounding box center [310, 273] width 21 height 8
click at [0, 0] on input "Oui" at bounding box center [0, 0] width 0 height 0
click at [300, 301] on label "Oui" at bounding box center [310, 302] width 21 height 8
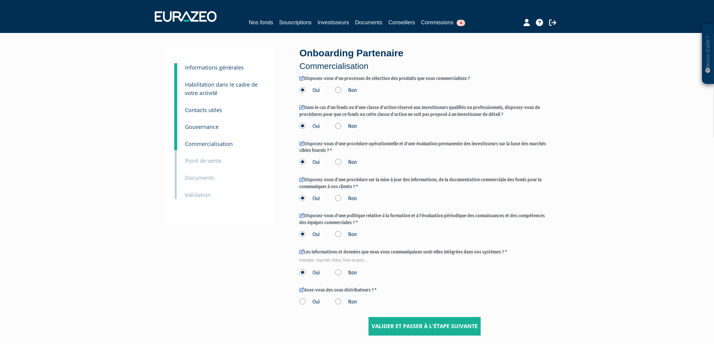
click at [0, 0] on input "Oui" at bounding box center [0, 0] width 0 height 0
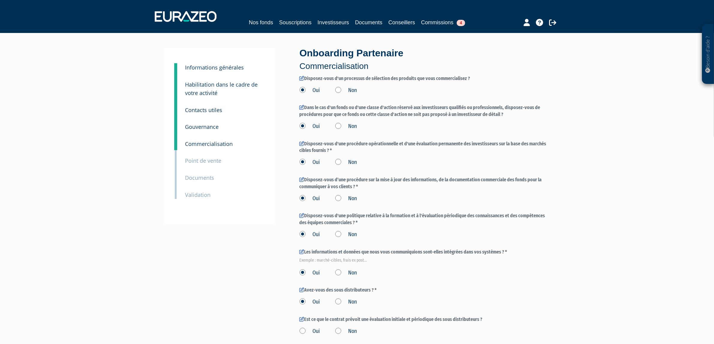
click at [340, 303] on label "Non" at bounding box center [346, 302] width 22 height 8
click at [0, 0] on input "Non" at bounding box center [0, 0] width 0 height 0
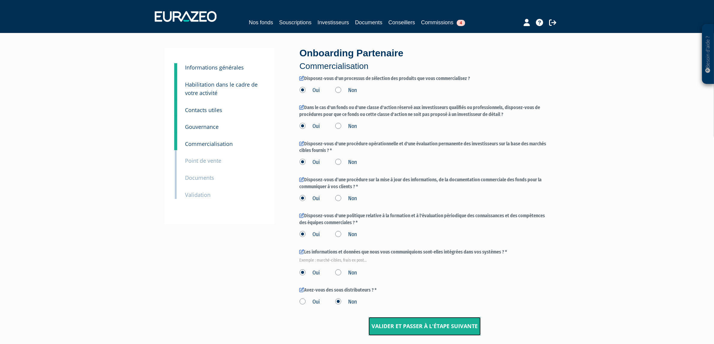
click at [455, 320] on input "Valider et passer à l'étape suivante" at bounding box center [425, 326] width 112 height 19
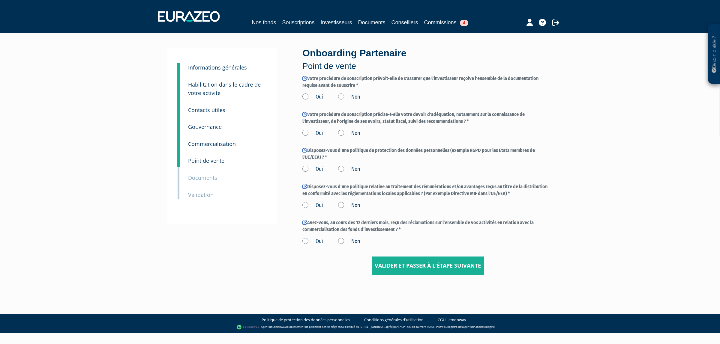
click at [314, 100] on label "Oui" at bounding box center [312, 97] width 21 height 8
click at [0, 0] on input "Oui" at bounding box center [0, 0] width 0 height 0
click at [305, 133] on label "Oui" at bounding box center [312, 134] width 21 height 8
click at [0, 0] on input "Oui" at bounding box center [0, 0] width 0 height 0
click at [313, 172] on label "Oui" at bounding box center [312, 170] width 21 height 8
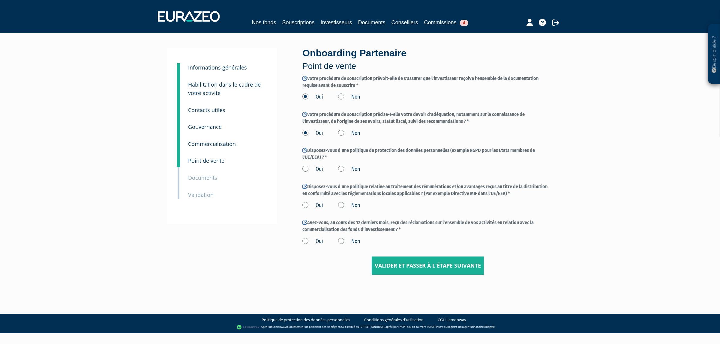
click at [0, 0] on input "Oui" at bounding box center [0, 0] width 0 height 0
click at [307, 206] on label "Oui" at bounding box center [312, 206] width 21 height 8
click at [0, 0] on input "Oui" at bounding box center [0, 0] width 0 height 0
click at [311, 241] on label "Oui" at bounding box center [312, 242] width 21 height 8
click at [0, 0] on input "Oui" at bounding box center [0, 0] width 0 height 0
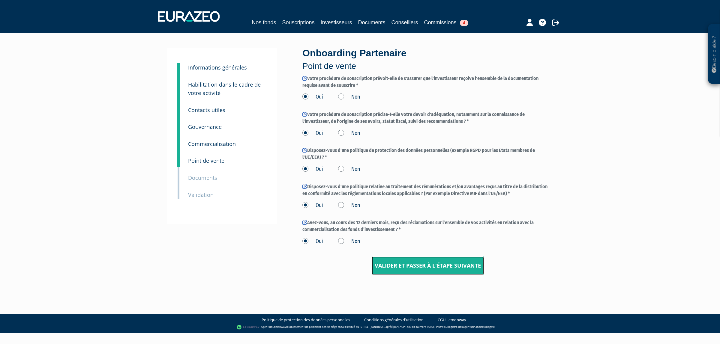
click at [432, 260] on input "Valider et passer à l'étape suivante" at bounding box center [428, 266] width 112 height 19
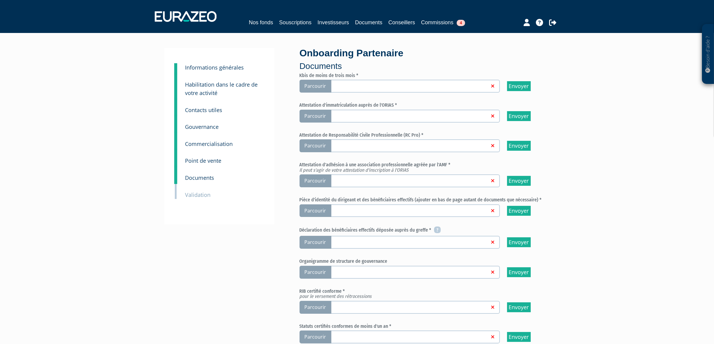
click at [325, 85] on span "Parcourir" at bounding box center [316, 86] width 32 height 13
click at [0, 0] on input "Parcourir" at bounding box center [0, 0] width 0 height 0
click at [314, 115] on span "Parcourir" at bounding box center [316, 116] width 32 height 13
click at [0, 0] on input "Parcourir" at bounding box center [0, 0] width 0 height 0
click at [313, 115] on span "Parcourir" at bounding box center [316, 116] width 32 height 13
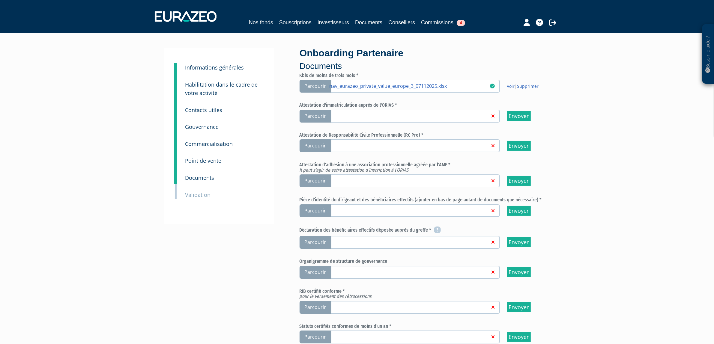
click at [0, 0] on input "Parcourir" at bounding box center [0, 0] width 0 height 0
click at [303, 115] on span "Parcourir" at bounding box center [316, 116] width 32 height 13
click at [0, 0] on input "Parcourir" at bounding box center [0, 0] width 0 height 0
click at [322, 142] on span "Parcourir" at bounding box center [316, 145] width 32 height 13
click at [0, 0] on input "Parcourir" at bounding box center [0, 0] width 0 height 0
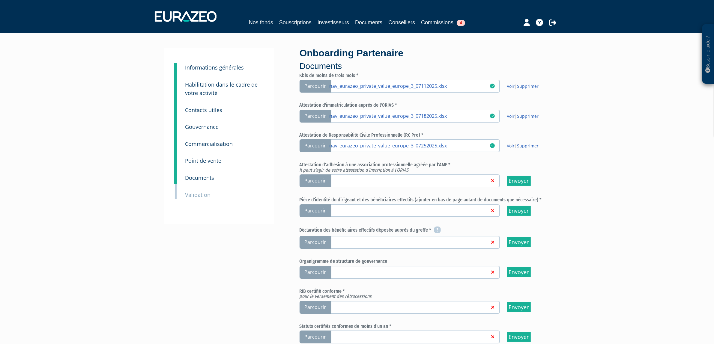
click at [316, 182] on span "Parcourir" at bounding box center [316, 181] width 32 height 13
click at [0, 0] on input "Parcourir" at bounding box center [0, 0] width 0 height 0
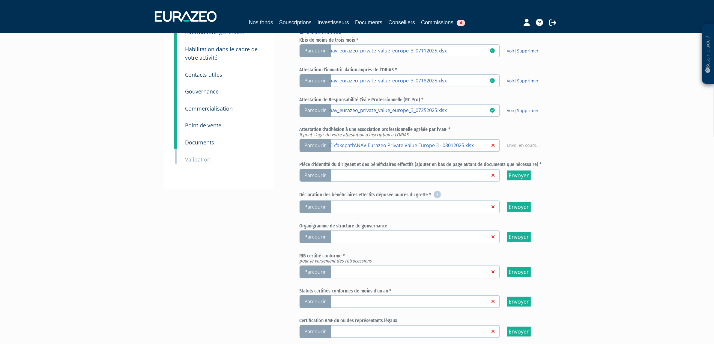
scroll to position [37, 0]
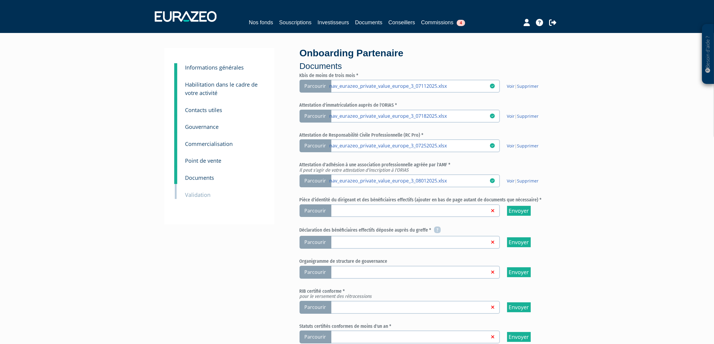
click at [316, 209] on span "Parcourir" at bounding box center [316, 211] width 32 height 13
click at [0, 0] on input "Parcourir" at bounding box center [0, 0] width 0 height 0
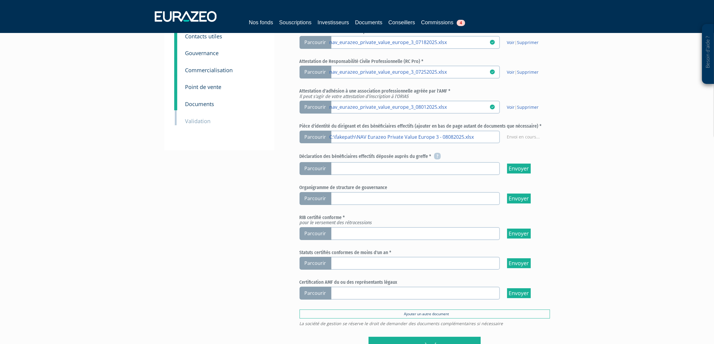
scroll to position [75, 0]
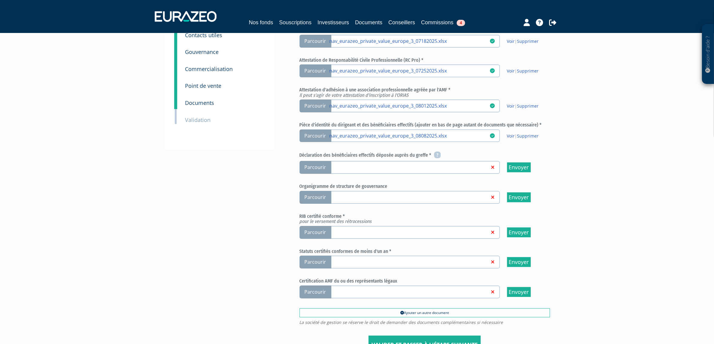
click at [318, 168] on span "Parcourir" at bounding box center [316, 167] width 32 height 13
click at [0, 0] on input "Parcourir" at bounding box center [0, 0] width 0 height 0
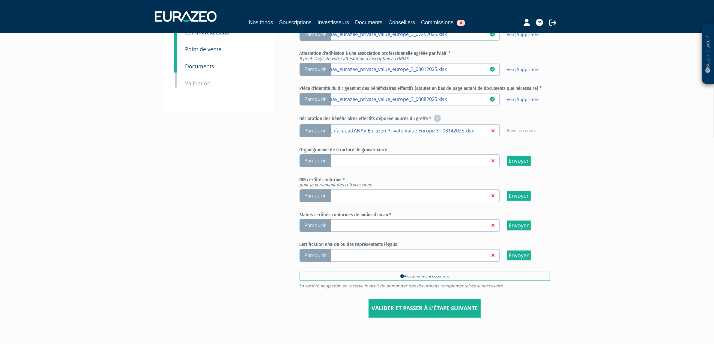
scroll to position [113, 0]
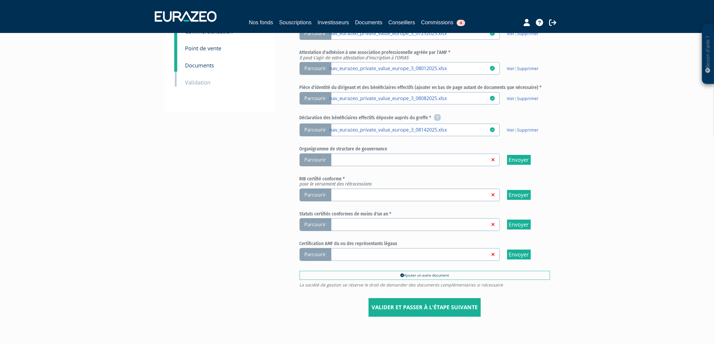
scroll to position [113, 0]
click at [316, 156] on span "Parcourir" at bounding box center [316, 159] width 32 height 13
click at [0, 0] on input "Parcourir" at bounding box center [0, 0] width 0 height 0
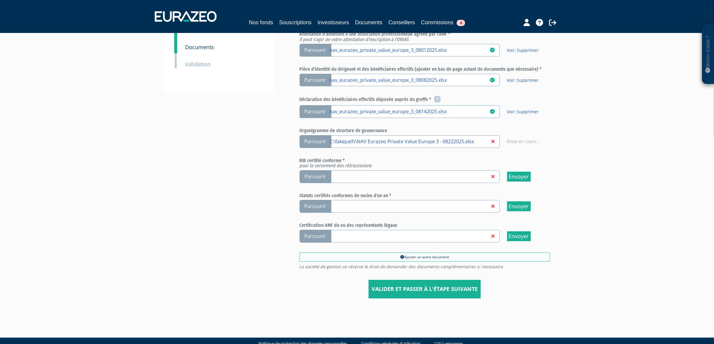
scroll to position [139, 0]
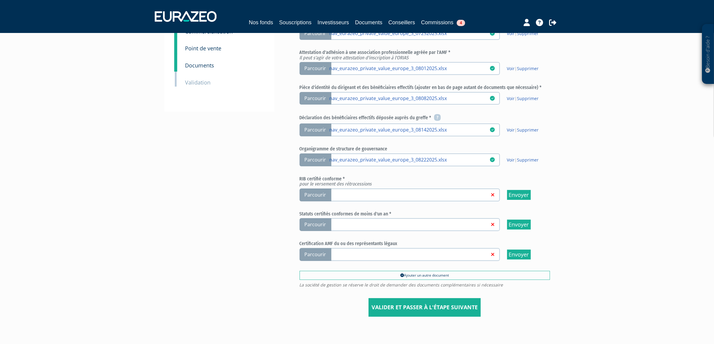
scroll to position [113, 0]
click at [318, 189] on span "Parcourir" at bounding box center [316, 194] width 32 height 13
click at [0, 0] on input "Parcourir" at bounding box center [0, 0] width 0 height 0
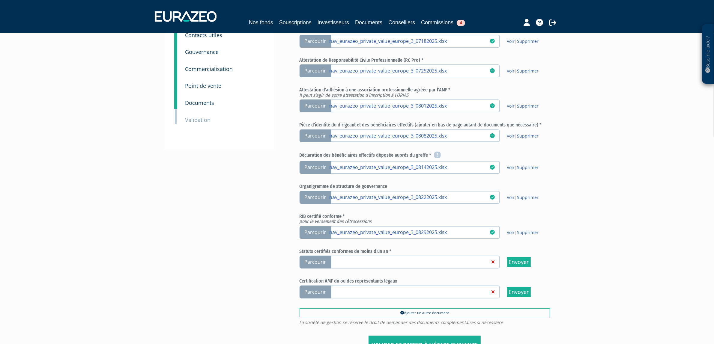
scroll to position [75, 0]
click at [321, 259] on span "Parcourir" at bounding box center [316, 262] width 32 height 13
click at [0, 0] on input "Parcourir" at bounding box center [0, 0] width 0 height 0
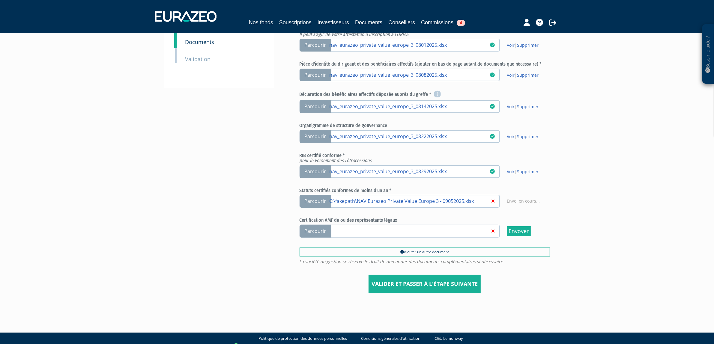
scroll to position [139, 0]
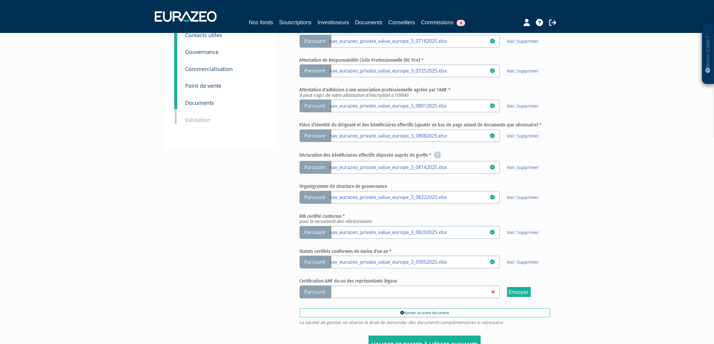
scroll to position [75, 0]
click at [317, 286] on span "Parcourir" at bounding box center [316, 292] width 32 height 13
click at [0, 0] on input "Parcourir" at bounding box center [0, 0] width 0 height 0
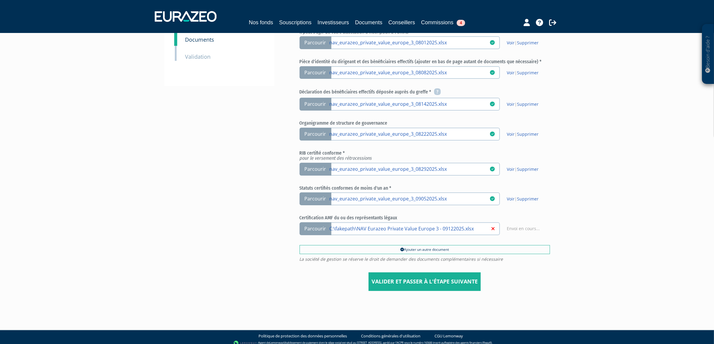
scroll to position [139, 0]
click at [410, 280] on input "Valider et passer à l'étape suivante" at bounding box center [425, 281] width 112 height 19
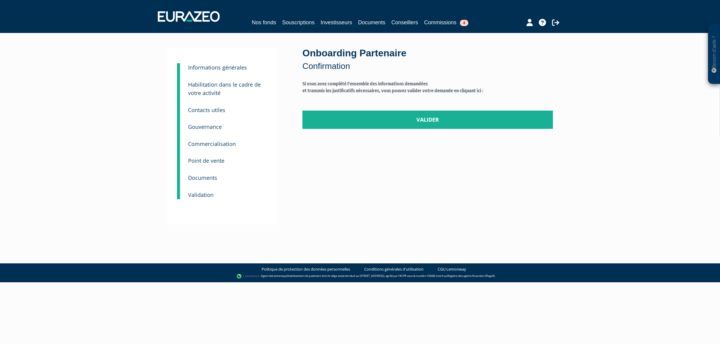
click at [235, 70] on small "Informations générales" at bounding box center [217, 67] width 59 height 7
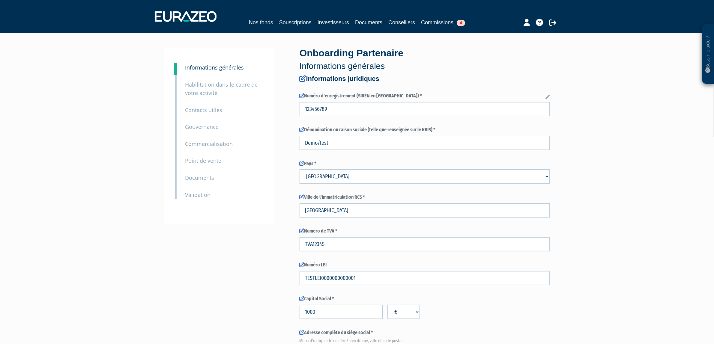
click at [202, 205] on div "3 Informations générales 4 Habilitation dans le cadre de votre activité 5 Conta…" at bounding box center [219, 136] width 110 height 176
click at [203, 200] on div "3 Informations générales 4 Habilitation dans le cadre de votre activité 5 Conta…" at bounding box center [219, 136] width 110 height 176
click at [209, 196] on small "Validation" at bounding box center [197, 194] width 25 height 7
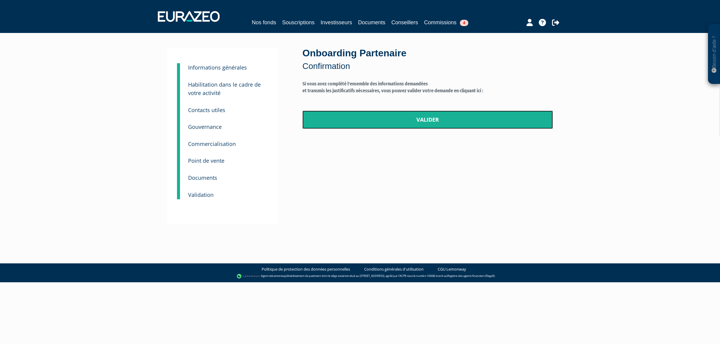
click at [373, 123] on link "Valider" at bounding box center [427, 120] width 250 height 19
